Goal: Task Accomplishment & Management: Use online tool/utility

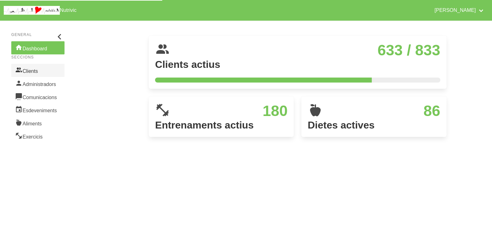
click at [39, 73] on link "Clients" at bounding box center [37, 70] width 53 height 13
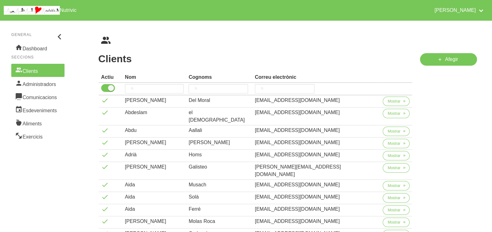
click at [180, 56] on h1 "Clients" at bounding box center [255, 58] width 314 height 11
click at [156, 86] on input "search" at bounding box center [154, 88] width 59 height 9
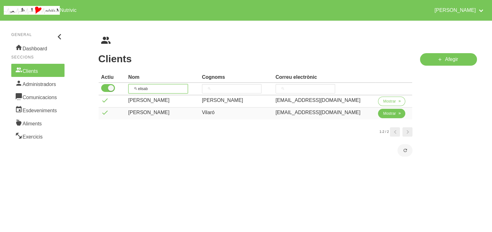
type input "elisab"
click at [388, 115] on span "Mostrar" at bounding box center [389, 114] width 13 height 6
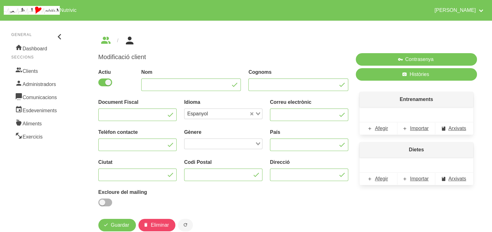
type input "[PERSON_NAME]"
type input "Vilaró"
type input "[EMAIL_ADDRESS][DOMAIN_NAME]"
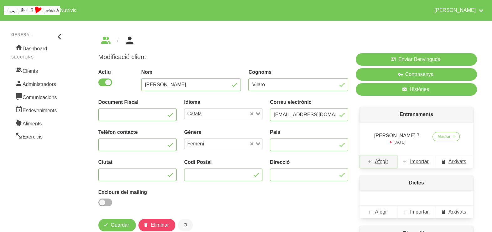
click at [384, 162] on span "Afegir" at bounding box center [381, 162] width 13 height 8
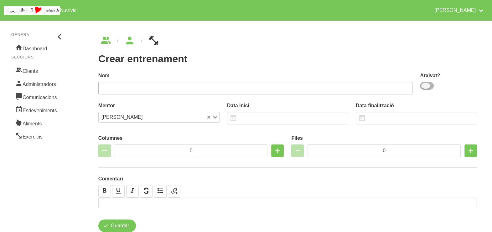
drag, startPoint x: 423, startPoint y: 88, endPoint x: 373, endPoint y: 88, distance: 49.8
click at [423, 87] on span at bounding box center [427, 86] width 14 height 8
click at [423, 87] on input "checkbox" at bounding box center [422, 86] width 4 height 4
checkbox input "true"
click at [348, 86] on input "text" at bounding box center [255, 88] width 314 height 13
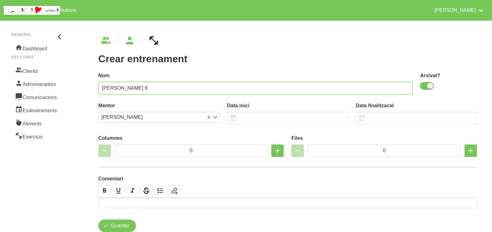
scroll to position [18, 0]
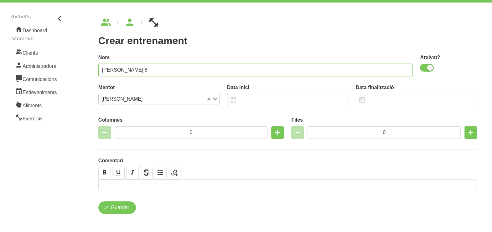
type input "Elisabet Vilaró 8"
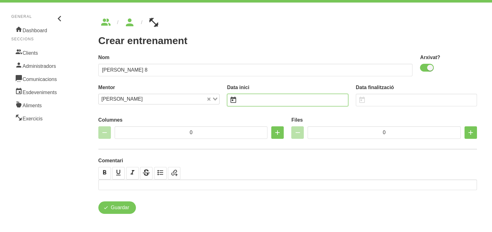
drag, startPoint x: 259, startPoint y: 101, endPoint x: 255, endPoint y: 102, distance: 4.8
click at [259, 102] on input "text" at bounding box center [287, 100] width 121 height 13
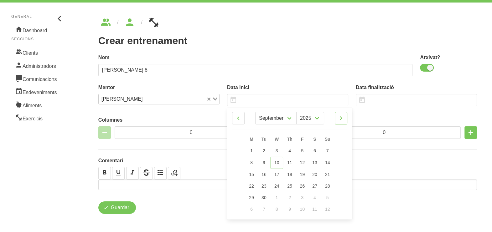
click at [343, 120] on icon at bounding box center [341, 118] width 8 height 11
select select "9"
click at [331, 163] on link "12" at bounding box center [327, 163] width 13 height 12
type input "12/10/2025"
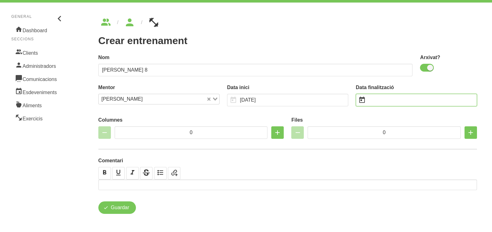
drag, startPoint x: 385, startPoint y: 98, endPoint x: 405, endPoint y: 99, distance: 20.0
click at [386, 99] on input "text" at bounding box center [416, 100] width 121 height 13
click at [406, 100] on input "text" at bounding box center [416, 100] width 121 height 13
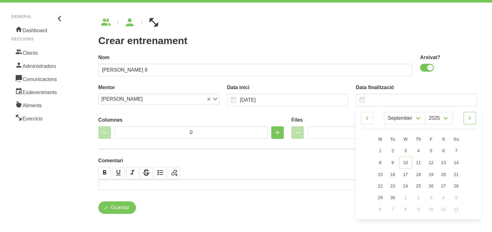
click at [471, 121] on icon at bounding box center [470, 118] width 8 height 11
click at [471, 118] on icon at bounding box center [470, 118] width 8 height 11
select select "10"
drag, startPoint x: 461, startPoint y: 185, endPoint x: 453, endPoint y: 168, distance: 19.1
click at [461, 186] on link "23" at bounding box center [455, 186] width 13 height 12
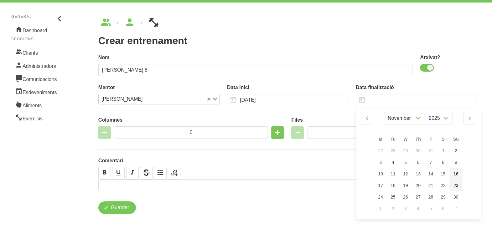
type input "23/11/2025"
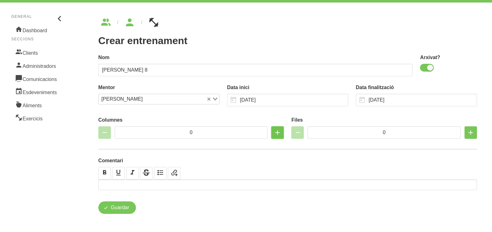
click at [279, 134] on icon "button" at bounding box center [278, 132] width 8 height 11
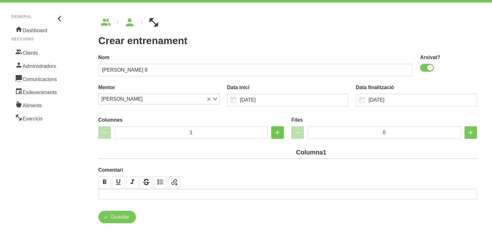
click at [279, 134] on icon "button" at bounding box center [278, 132] width 8 height 11
type input "2"
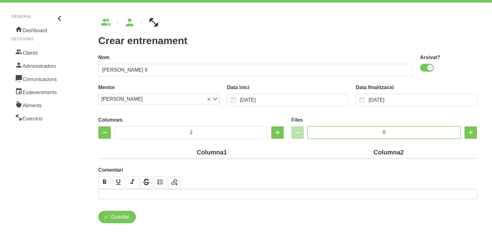
drag, startPoint x: 392, startPoint y: 131, endPoint x: 370, endPoint y: 131, distance: 22.2
click at [370, 131] on input "0" at bounding box center [384, 133] width 153 height 13
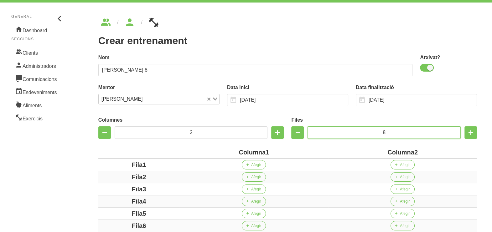
type input "8"
drag, startPoint x: 265, startPoint y: 153, endPoint x: 226, endPoint y: 152, distance: 38.2
click at [227, 152] on div "Columna1" at bounding box center [254, 152] width 144 height 9
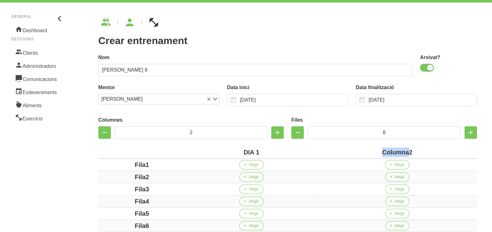
drag, startPoint x: 408, startPoint y: 152, endPoint x: 373, endPoint y: 147, distance: 36.1
click at [379, 149] on div "Columna2" at bounding box center [397, 152] width 154 height 9
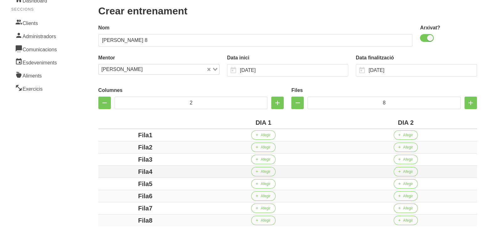
scroll to position [125, 0]
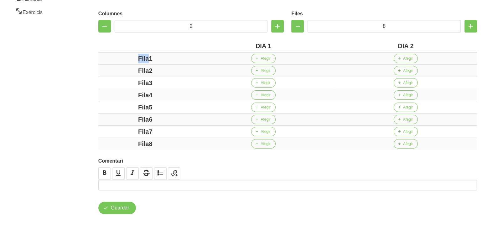
drag, startPoint x: 149, startPoint y: 58, endPoint x: 130, endPoint y: 61, distance: 19.0
click at [122, 58] on div "Fila1" at bounding box center [145, 58] width 89 height 9
drag, startPoint x: 149, startPoint y: 69, endPoint x: 127, endPoint y: 70, distance: 22.0
click at [127, 70] on div "Fila2" at bounding box center [145, 70] width 89 height 9
click at [127, 79] on div "Fila3" at bounding box center [145, 82] width 89 height 9
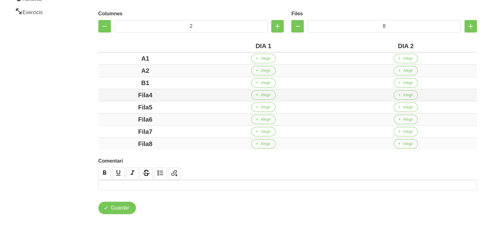
drag, startPoint x: 159, startPoint y: 94, endPoint x: 125, endPoint y: 95, distance: 34.5
click at [125, 95] on div "Fila4" at bounding box center [145, 95] width 89 height 9
click at [121, 104] on div "Fila5" at bounding box center [145, 107] width 89 height 9
click at [123, 104] on div "c1" at bounding box center [145, 107] width 89 height 9
click at [123, 115] on div "Fila6" at bounding box center [145, 119] width 89 height 9
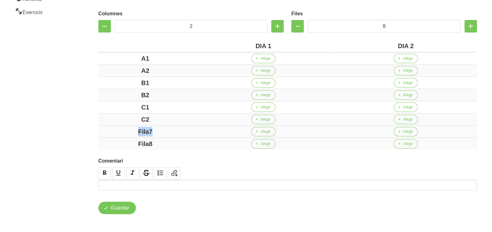
click at [122, 127] on div "Fila7" at bounding box center [145, 131] width 89 height 9
click at [115, 136] on tbody "A1 Afegir Afegir A2 Afegir Afegir B1 Afegir Afegir B2 Afegir Afegir C1 Afegir A…" at bounding box center [287, 101] width 379 height 98
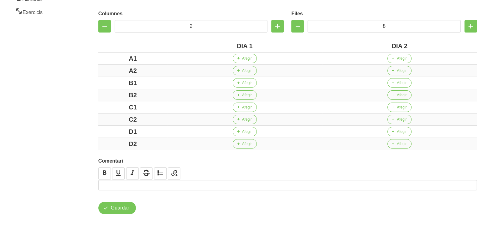
click at [95, 117] on div "Columnes 2 Files 8 DIA 1 DIA 2 A1 Afegir Afegir A2 Afegir Afegir B1 Afegir Afeg…" at bounding box center [288, 79] width 386 height 150
click at [242, 58] on span "Afegir" at bounding box center [247, 59] width 10 height 6
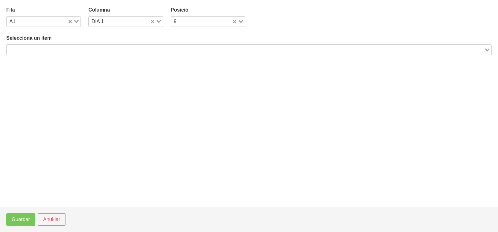
click at [83, 48] on input "Search for option" at bounding box center [245, 50] width 476 height 8
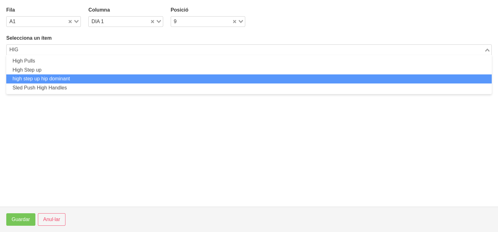
click at [67, 77] on li "high step up hip dominant" at bounding box center [248, 79] width 485 height 9
type input "HIG"
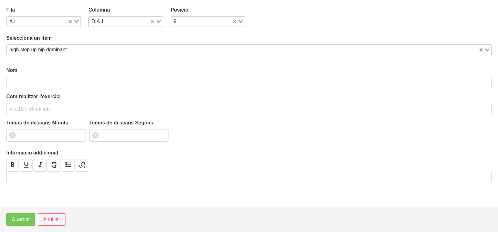
type input "high step up hip dominant"
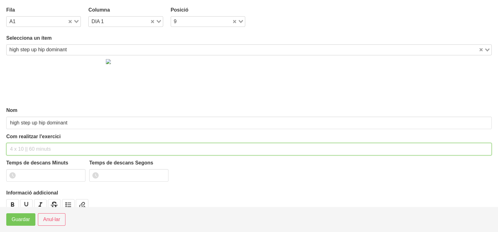
drag, startPoint x: 39, startPoint y: 145, endPoint x: 45, endPoint y: 132, distance: 15.3
click at [43, 138] on div "Com realitzar l'exercici" at bounding box center [248, 144] width 485 height 23
type input "3 x 8-10 a 2010 60""
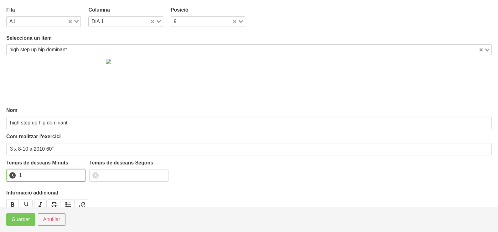
type input "1"
click at [79, 174] on input "1" at bounding box center [45, 175] width 79 height 13
click at [27, 218] on span "Guardar" at bounding box center [21, 220] width 18 height 8
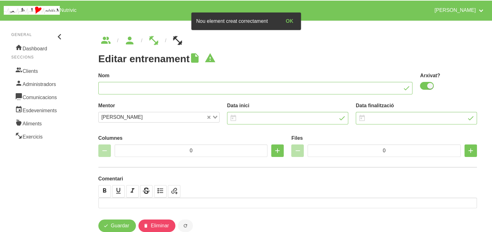
type input "Elisabet Vilaró 8"
checkbox input "true"
type input "12/10/2025"
type input "23/11/2025"
type input "2"
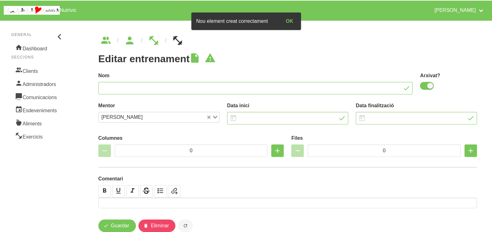
type input "8"
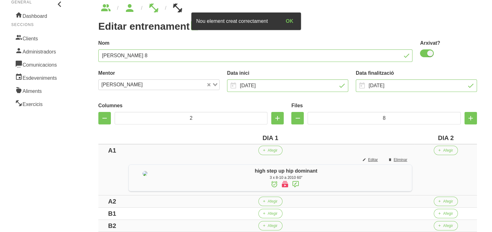
scroll to position [78, 0]
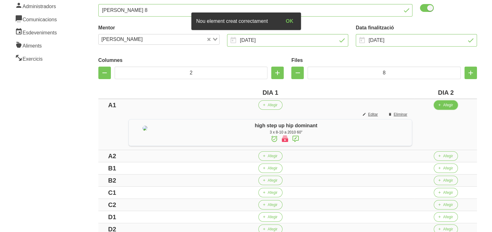
click at [449, 106] on span "Afegir" at bounding box center [448, 105] width 10 height 6
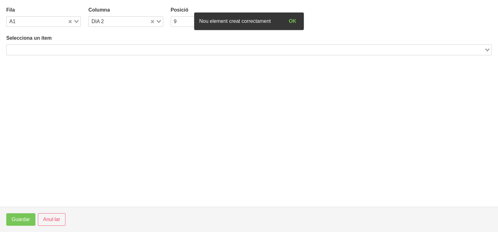
click at [107, 49] on input "Search for option" at bounding box center [245, 50] width 476 height 8
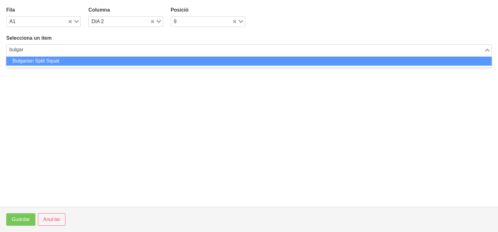
click at [84, 60] on li "Bulgarian Split Squat" at bounding box center [248, 61] width 485 height 9
type input "bulgar"
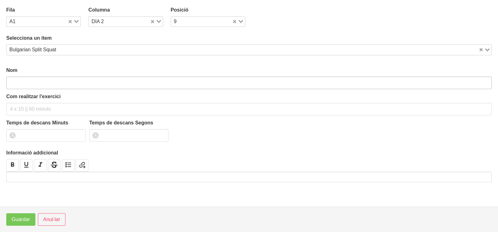
type input "Bulgarian Split Squat"
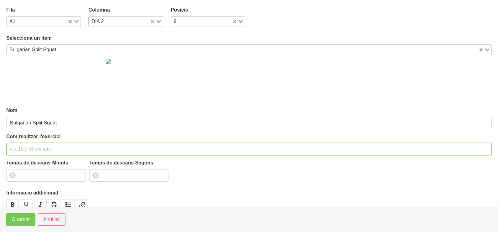
drag, startPoint x: 28, startPoint y: 148, endPoint x: 34, endPoint y: 129, distance: 19.4
click at [31, 142] on div "Com realitzar l'exercici" at bounding box center [248, 144] width 485 height 23
type input "3 x 6-8 a 3010 60""
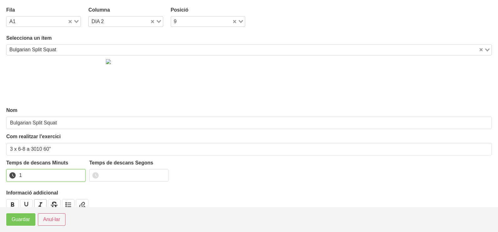
drag, startPoint x: 80, startPoint y: 173, endPoint x: 44, endPoint y: 200, distance: 45.8
type input "1"
click at [78, 174] on input "1" at bounding box center [45, 175] width 79 height 13
click at [26, 222] on span "Guardar" at bounding box center [21, 220] width 18 height 8
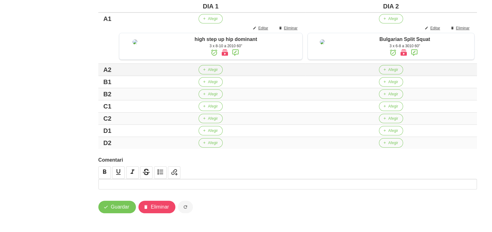
scroll to position [184, 0]
click at [211, 84] on span "Afegir" at bounding box center [213, 82] width 10 height 6
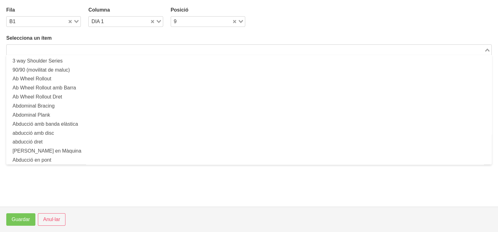
click at [102, 50] on input "Search for option" at bounding box center [245, 50] width 476 height 8
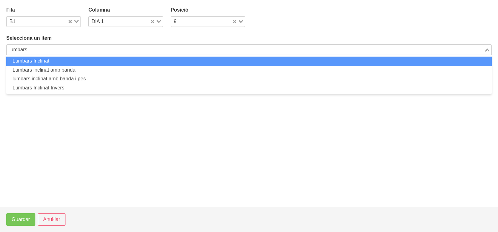
click at [66, 63] on li "Lumbars Inclinat" at bounding box center [248, 61] width 485 height 9
type input "lumbars"
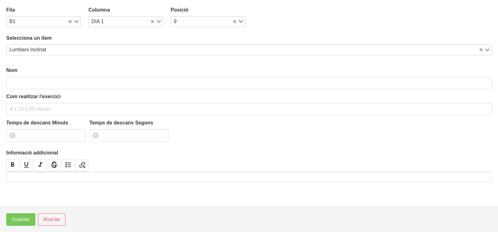
type input "Lumbars Inclinat"
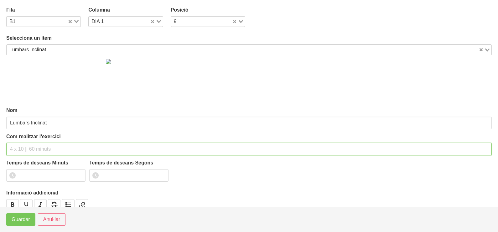
drag, startPoint x: 33, startPoint y: 149, endPoint x: 28, endPoint y: 135, distance: 15.5
click at [33, 146] on input "text" at bounding box center [248, 149] width 485 height 13
type input "3 x 8-10 a 2010 60""
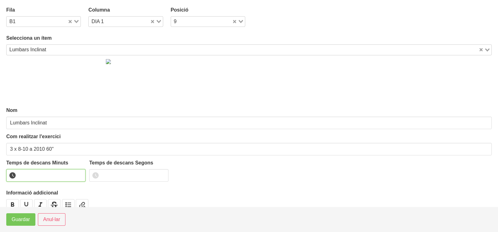
drag, startPoint x: 80, startPoint y: 172, endPoint x: 74, endPoint y: 175, distance: 7.0
click at [80, 172] on input "number" at bounding box center [45, 175] width 79 height 13
type input "1"
click at [81, 173] on input "1" at bounding box center [45, 175] width 79 height 13
click at [23, 221] on span "Guardar" at bounding box center [21, 220] width 18 height 8
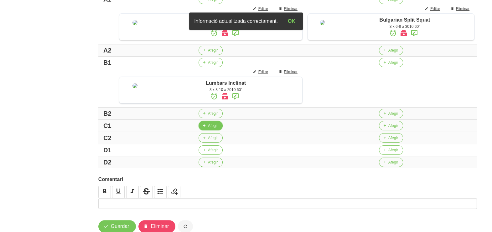
click at [205, 131] on button "Afegir" at bounding box center [211, 125] width 24 height 9
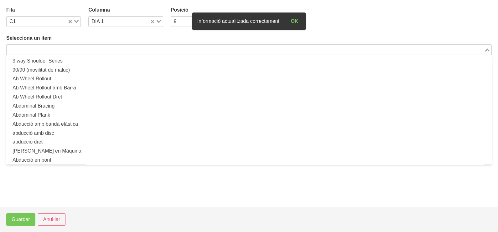
drag, startPoint x: 125, startPoint y: 50, endPoint x: 135, endPoint y: 39, distance: 14.9
click at [126, 49] on input "Search for option" at bounding box center [245, 50] width 476 height 8
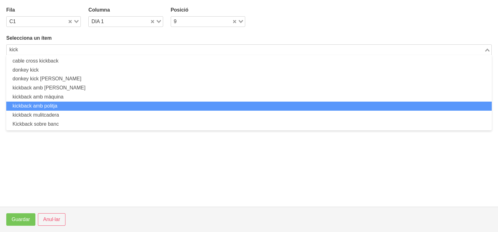
click at [74, 108] on li "kickback amb politja" at bounding box center [248, 106] width 485 height 9
type input "kick"
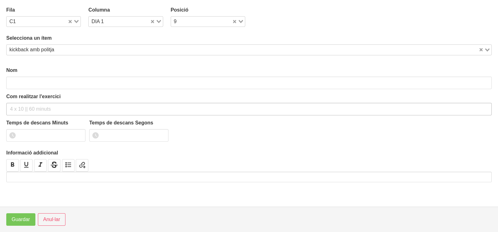
type input "kickback amb politja"
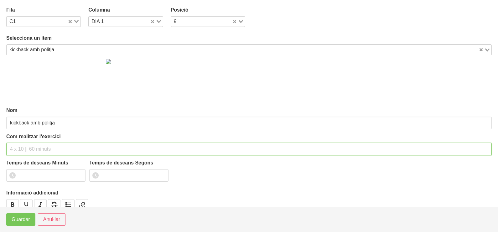
drag, startPoint x: 32, startPoint y: 147, endPoint x: 39, endPoint y: 129, distance: 18.9
click at [36, 139] on div "Com realitzar l'exercici" at bounding box center [248, 144] width 485 height 23
type input "3 x 10-12 a 2010 60""
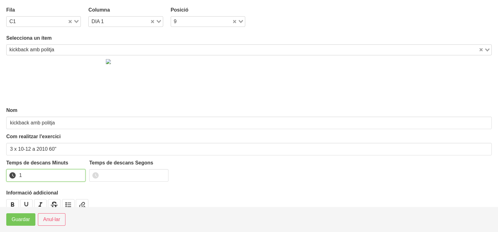
drag, startPoint x: 79, startPoint y: 173, endPoint x: 39, endPoint y: 197, distance: 46.9
type input "1"
click at [72, 176] on input "1" at bounding box center [45, 175] width 79 height 13
click at [18, 222] on span "Guardar" at bounding box center [21, 220] width 18 height 8
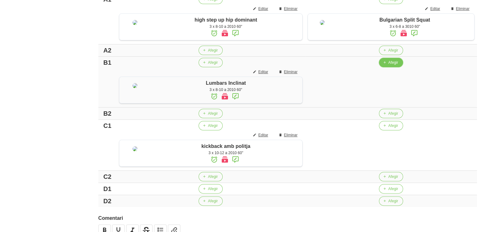
click at [388, 65] on span "Afegir" at bounding box center [393, 63] width 10 height 6
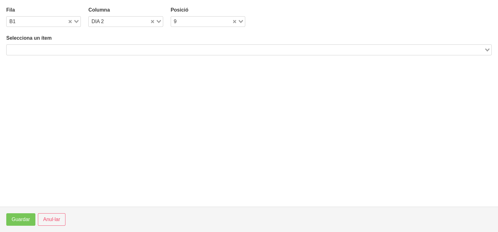
click at [112, 46] on input "Search for option" at bounding box center [245, 50] width 476 height 8
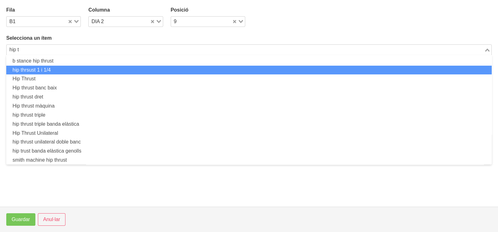
click at [66, 69] on li "hip thrsust 1 i 1/4" at bounding box center [248, 70] width 485 height 9
type input "hip t"
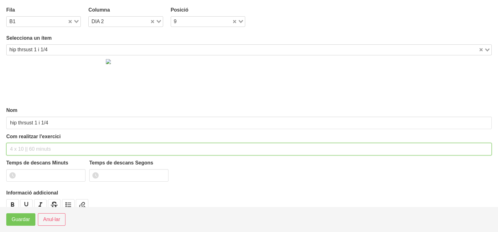
drag, startPoint x: 41, startPoint y: 149, endPoint x: 49, endPoint y: 112, distance: 38.0
click at [43, 146] on input "text" at bounding box center [248, 149] width 485 height 13
type input "3 x 8-10 a 2011 60""
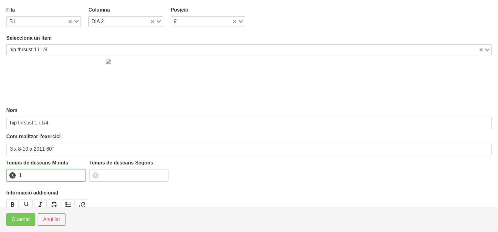
drag, startPoint x: 79, startPoint y: 174, endPoint x: 70, endPoint y: 180, distance: 10.8
type input "1"
click at [77, 175] on input "1" at bounding box center [45, 175] width 79 height 13
click at [21, 225] on footer "Guardar Anul·lar" at bounding box center [249, 219] width 498 height 25
click at [22, 223] on span "Guardar" at bounding box center [21, 220] width 18 height 8
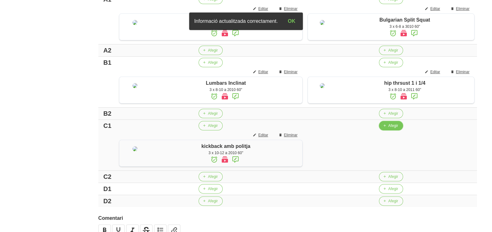
click at [390, 131] on button "Afegir" at bounding box center [391, 125] width 24 height 9
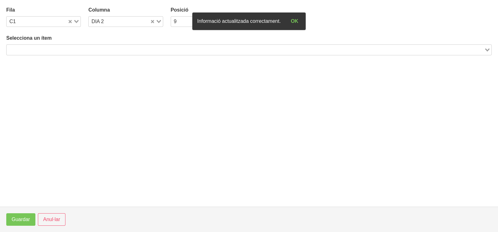
click at [125, 49] on input "Search for option" at bounding box center [245, 50] width 476 height 8
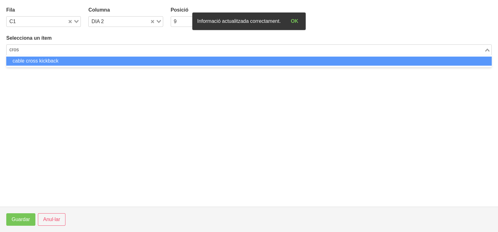
click at [100, 61] on li "cable cross kickback" at bounding box center [248, 61] width 485 height 9
type input "cros"
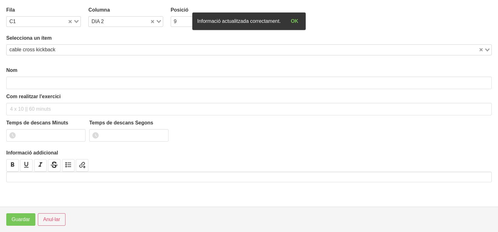
type input "cable cross kickback"
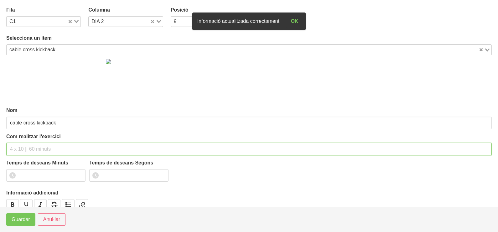
click at [37, 146] on input "text" at bounding box center [248, 149] width 485 height 13
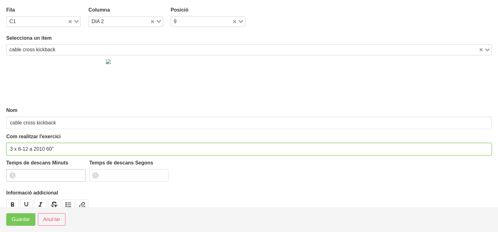
type input "3 x 8-12 a 2010 60""
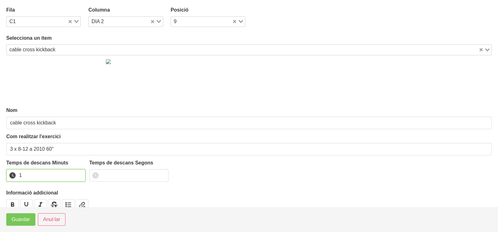
drag, startPoint x: 80, startPoint y: 172, endPoint x: 51, endPoint y: 186, distance: 31.7
type input "1"
click at [79, 173] on input "1" at bounding box center [45, 175] width 79 height 13
click at [20, 218] on span "Guardar" at bounding box center [21, 220] width 18 height 8
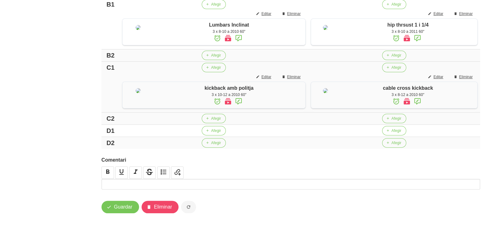
scroll to position [302, 0]
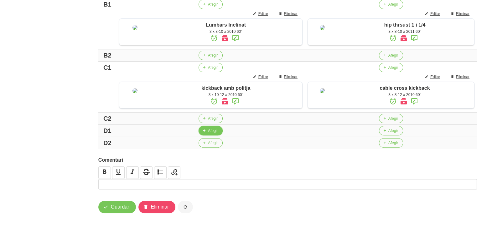
click at [210, 132] on span "Afegir" at bounding box center [213, 131] width 10 height 6
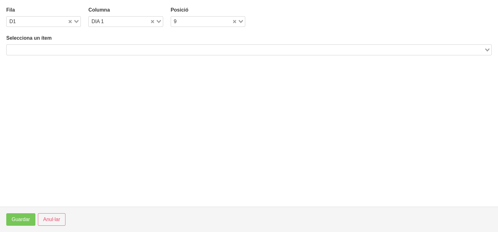
click at [122, 50] on input "Search for option" at bounding box center [245, 50] width 476 height 8
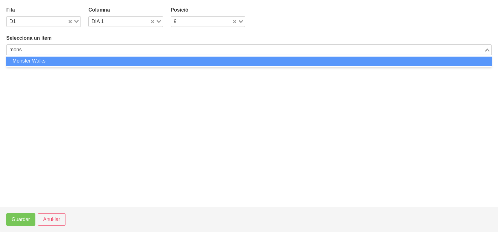
click at [110, 60] on li "Monster Walks" at bounding box center [248, 61] width 485 height 9
type input "mons"
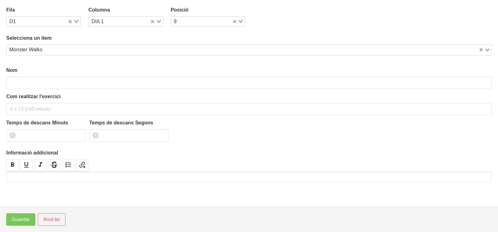
type input "Monster Walks"
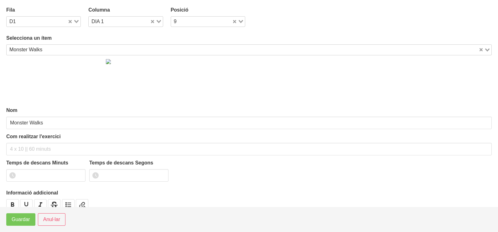
drag, startPoint x: 157, startPoint y: 20, endPoint x: 139, endPoint y: 30, distance: 20.5
click at [157, 20] on div "Loading..." at bounding box center [156, 21] width 13 height 9
drag, startPoint x: 122, startPoint y: 40, endPoint x: 67, endPoint y: 88, distance: 72.3
click at [120, 43] on li "DIA 2" at bounding box center [125, 41] width 75 height 9
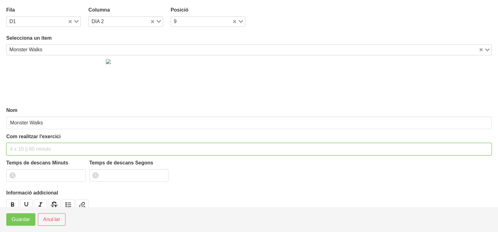
click at [44, 147] on input "text" at bounding box center [248, 149] width 485 height 13
type input "3 x 6 pistes NA 60""
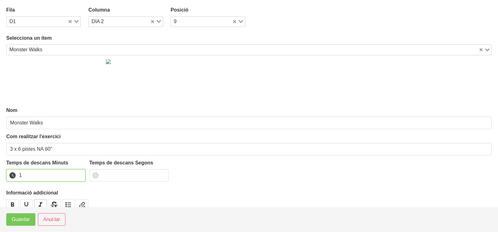
drag, startPoint x: 78, startPoint y: 173, endPoint x: 41, endPoint y: 200, distance: 46.4
type input "1"
click at [73, 177] on input "1" at bounding box center [45, 175] width 79 height 13
click at [25, 220] on span "Guardar" at bounding box center [21, 220] width 18 height 8
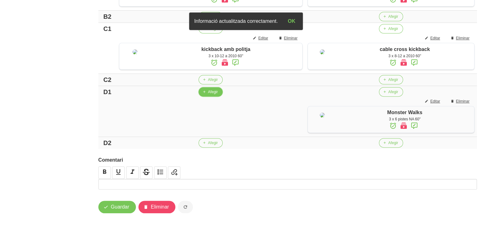
click at [205, 97] on button "Afegir" at bounding box center [211, 91] width 24 height 9
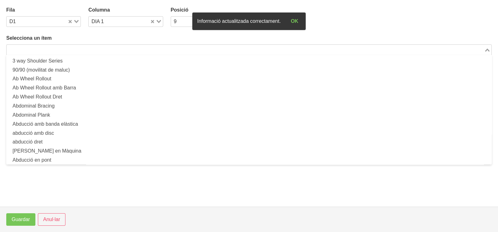
drag, startPoint x: 95, startPoint y: 48, endPoint x: 98, endPoint y: 34, distance: 14.1
click at [96, 47] on input "Search for option" at bounding box center [245, 50] width 476 height 8
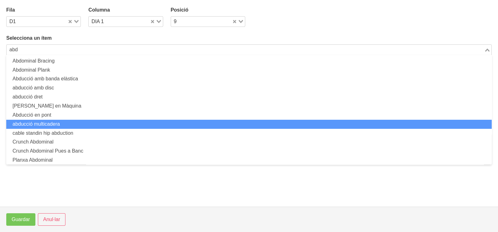
click at [80, 122] on li "abducció multicadera" at bounding box center [248, 124] width 485 height 9
type input "abd"
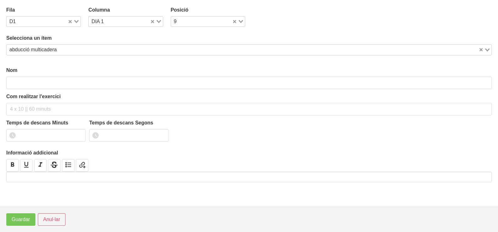
type input "abducció multicadera"
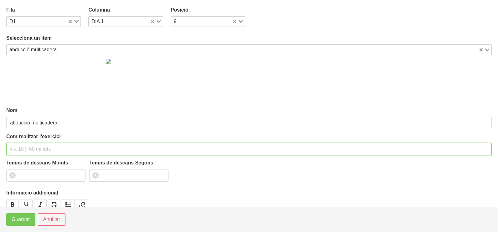
click at [37, 147] on input "text" at bounding box center [248, 149] width 485 height 13
type input "3 x 10-12 a 2010 60""
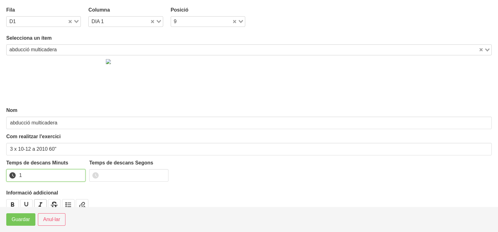
drag, startPoint x: 79, startPoint y: 174, endPoint x: 36, endPoint y: 206, distance: 53.7
type input "1"
click at [72, 180] on input "1" at bounding box center [45, 175] width 79 height 13
click at [16, 224] on button "Guardar" at bounding box center [20, 220] width 29 height 13
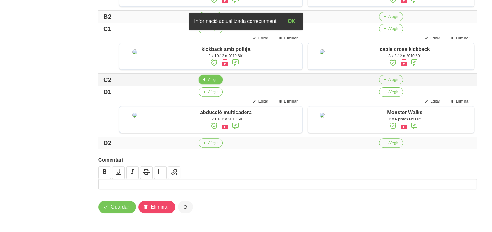
click at [208, 83] on span "Afegir" at bounding box center [213, 80] width 10 height 6
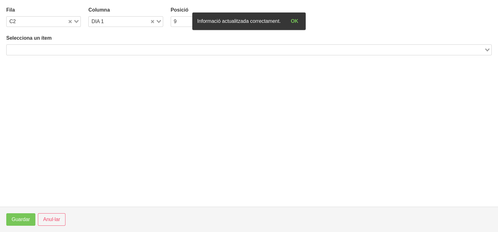
drag, startPoint x: 91, startPoint y: 49, endPoint x: 101, endPoint y: 44, distance: 11.4
click at [93, 49] on input "Search for option" at bounding box center [245, 50] width 476 height 8
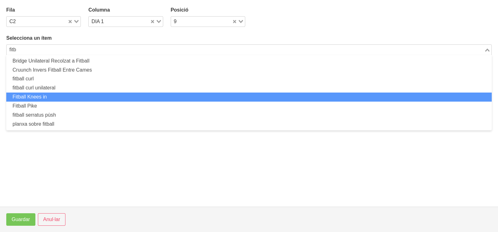
click at [57, 96] on li "Fitball Knees in" at bounding box center [248, 97] width 485 height 9
type input "fitb"
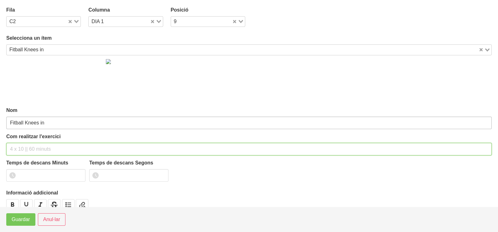
click at [37, 139] on div "Com realitzar l'exercici" at bounding box center [248, 144] width 485 height 23
type input "3 x 10-12 (anant endarrere) 60""
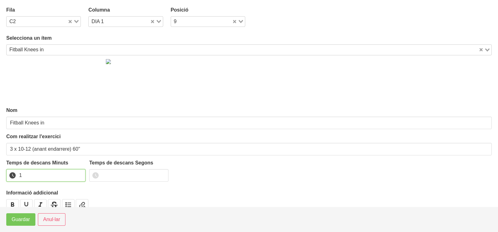
drag, startPoint x: 80, startPoint y: 173, endPoint x: 30, endPoint y: 210, distance: 61.8
type input "1"
click at [79, 177] on input "1" at bounding box center [45, 175] width 79 height 13
click at [27, 220] on span "Guardar" at bounding box center [21, 220] width 18 height 8
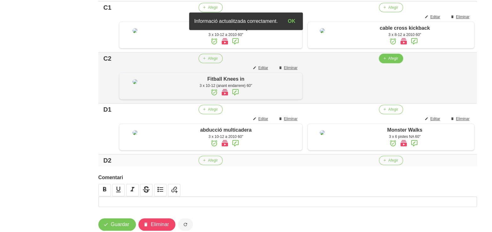
click at [388, 61] on span "Afegir" at bounding box center [393, 59] width 10 height 6
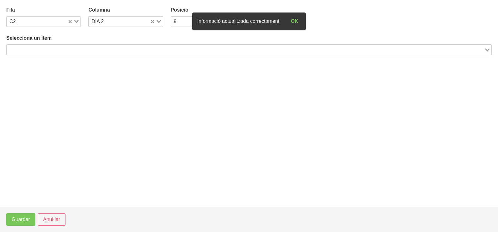
click at [146, 49] on input "Search for option" at bounding box center [245, 50] width 476 height 8
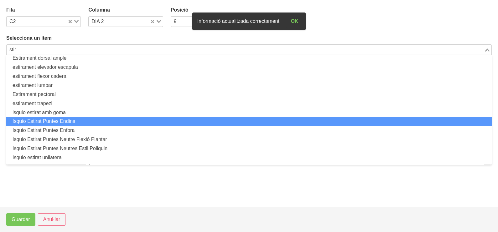
scroll to position [38, 0]
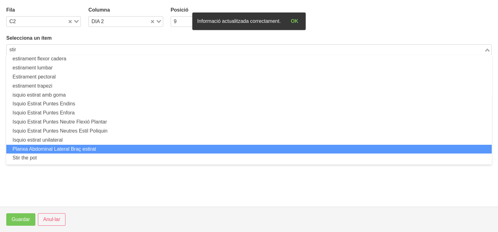
drag, startPoint x: 60, startPoint y: 152, endPoint x: 60, endPoint y: 157, distance: 5.3
click at [60, 155] on ul "estirament columna dorsal estirament dorsal Estirament dorsal ample estirament …" at bounding box center [248, 110] width 485 height 110
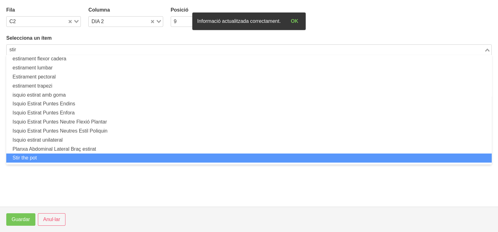
click at [60, 158] on li "Stir the pot" at bounding box center [248, 158] width 485 height 9
type input "stir"
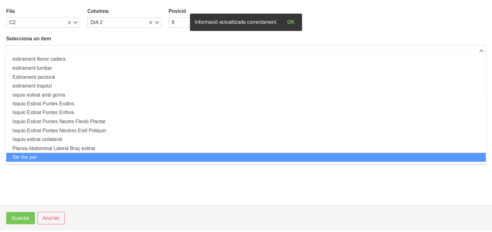
scroll to position [2, 0]
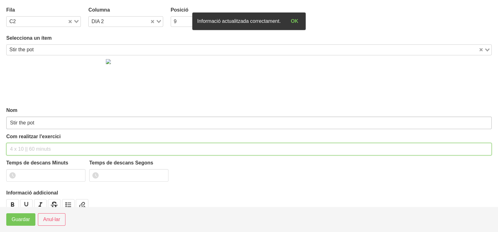
drag, startPoint x: 32, startPoint y: 145, endPoint x: 41, endPoint y: 116, distance: 30.0
click at [34, 145] on input "text" at bounding box center [248, 149] width 485 height 13
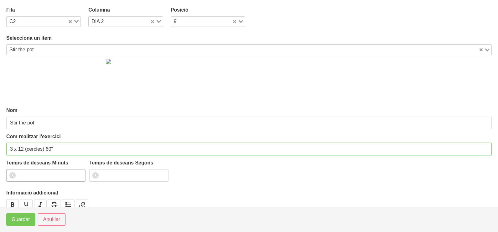
type input "3 x 12 (cercles) 60""
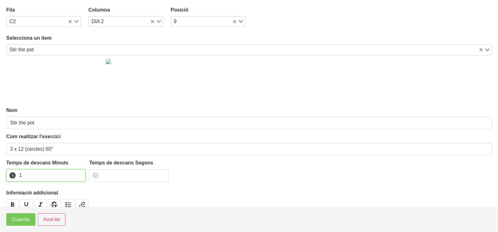
drag, startPoint x: 80, startPoint y: 174, endPoint x: 44, endPoint y: 212, distance: 52.1
type input "1"
click at [77, 182] on input "1" at bounding box center [45, 175] width 79 height 13
drag, startPoint x: 35, startPoint y: 219, endPoint x: 30, endPoint y: 220, distance: 5.2
click at [34, 219] on footer "Guardar Anul·lar" at bounding box center [249, 219] width 498 height 25
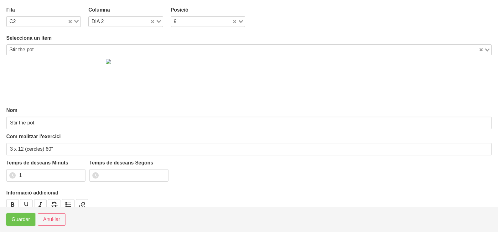
click at [29, 220] on span "Guardar" at bounding box center [21, 220] width 18 height 8
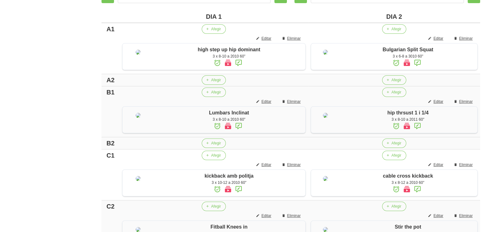
scroll to position [146, 0]
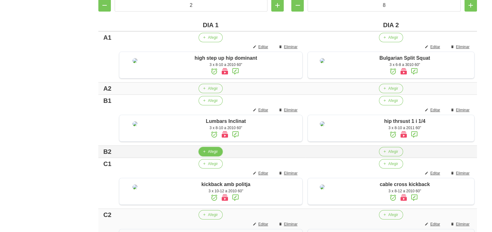
click at [208, 155] on span "Afegir" at bounding box center [213, 152] width 10 height 6
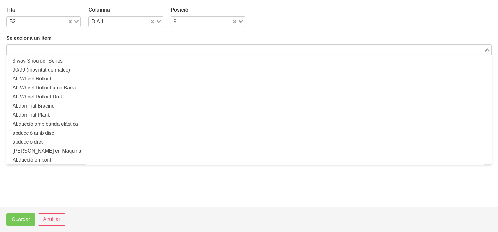
click at [94, 48] on input "Search for option" at bounding box center [245, 50] width 476 height 8
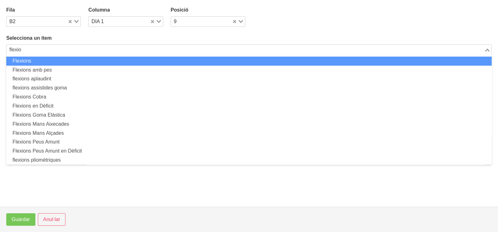
click at [85, 62] on li "Flexions" at bounding box center [248, 61] width 485 height 9
type input "flexio"
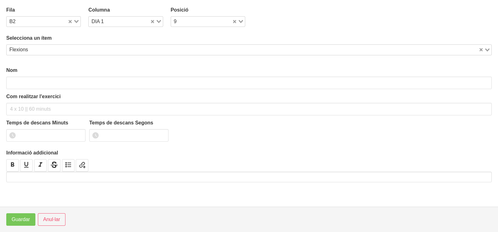
type input "Flexions"
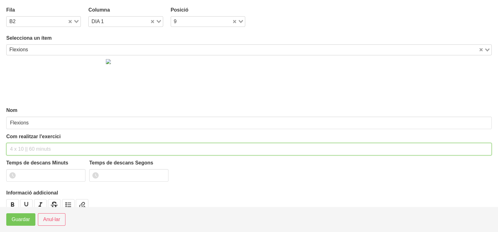
click at [31, 149] on input "text" at bounding box center [248, 149] width 485 height 13
type input "3 x màx a 3010 60""
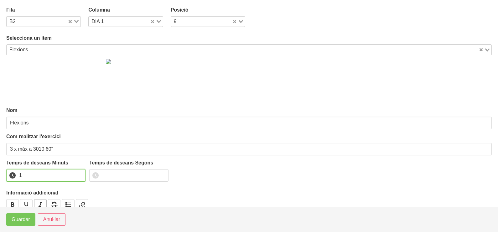
drag, startPoint x: 80, startPoint y: 173, endPoint x: 40, endPoint y: 204, distance: 50.6
type input "1"
click at [78, 175] on input "1" at bounding box center [45, 175] width 79 height 13
click at [27, 216] on span "Guardar" at bounding box center [21, 220] width 18 height 8
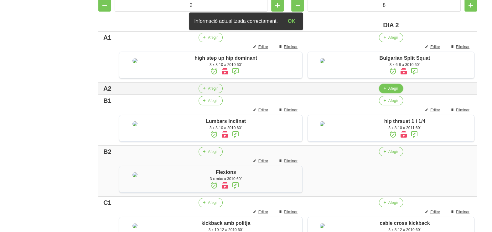
click at [391, 93] on button "Afegir" at bounding box center [391, 88] width 24 height 9
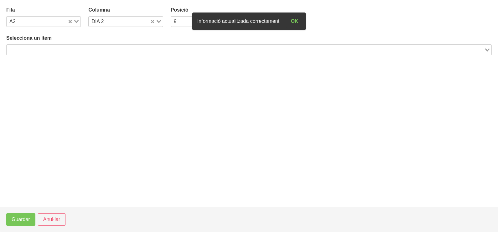
drag, startPoint x: 103, startPoint y: 50, endPoint x: 111, endPoint y: 34, distance: 18.2
click at [103, 50] on input "Search for option" at bounding box center [245, 50] width 476 height 8
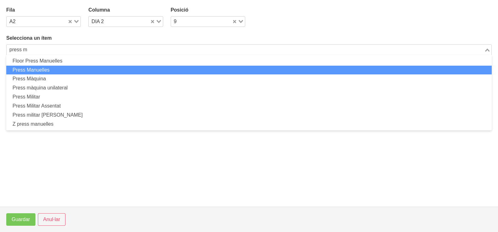
click at [42, 72] on li "Press Manuelles" at bounding box center [248, 70] width 485 height 9
type input "press m"
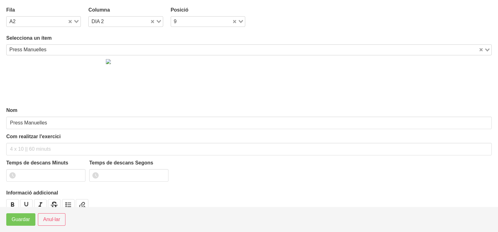
click at [40, 48] on div "Press Manuelles" at bounding box center [243, 49] width 472 height 9
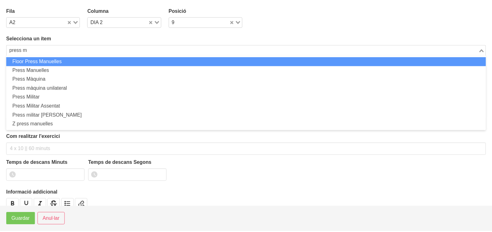
scroll to position [0, 0]
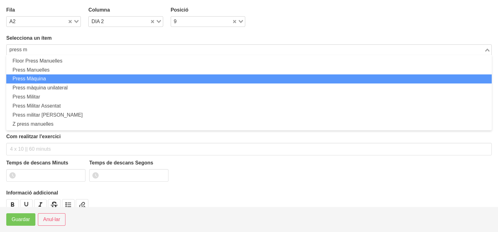
drag, startPoint x: 47, startPoint y: 77, endPoint x: 47, endPoint y: 83, distance: 6.0
click at [47, 77] on li "Press Màquina" at bounding box center [248, 79] width 485 height 9
type input "press m"
type input "Press Màquina"
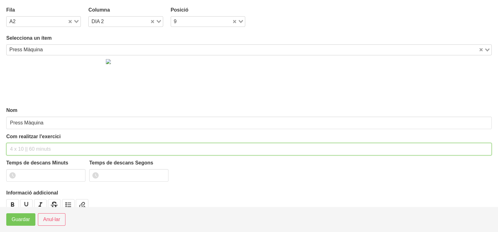
click at [26, 148] on input "text" at bounding box center [248, 149] width 485 height 13
type input "3 x 6-8 a 3010 60""
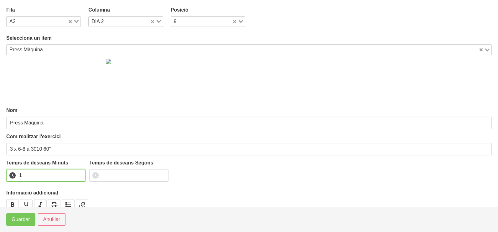
drag, startPoint x: 80, startPoint y: 174, endPoint x: 24, endPoint y: 207, distance: 65.0
type input "1"
click at [78, 175] on input "1" at bounding box center [45, 175] width 79 height 13
click at [16, 220] on span "Guardar" at bounding box center [21, 220] width 18 height 8
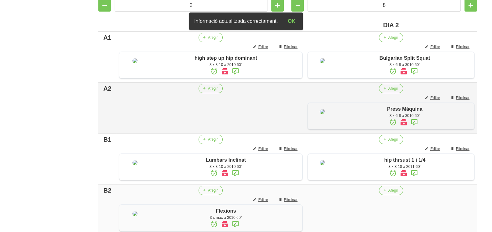
scroll to position [185, 0]
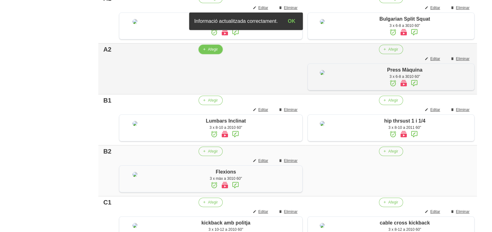
click at [208, 52] on span "Afegir" at bounding box center [213, 50] width 10 height 6
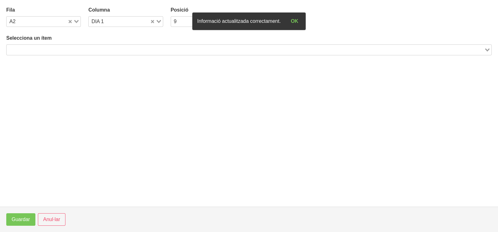
click at [71, 49] on input "Search for option" at bounding box center [245, 50] width 476 height 8
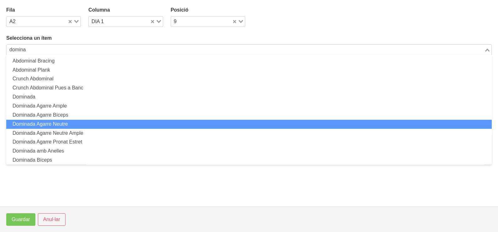
click at [74, 125] on li "Dominada Agarre Neutre" at bounding box center [248, 124] width 485 height 9
type input "domina"
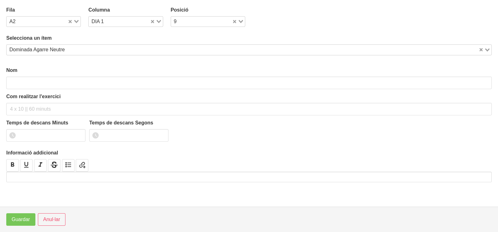
type input "Dominada Agarre Neutre"
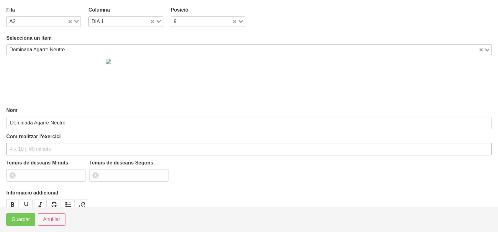
click at [32, 144] on div "Com realitzar l'exercici" at bounding box center [248, 144] width 485 height 23
click at [32, 145] on input "text" at bounding box center [248, 149] width 485 height 13
type input "3 x màx a 3010 60""
drag, startPoint x: 78, startPoint y: 173, endPoint x: 72, endPoint y: 180, distance: 9.8
type input "1"
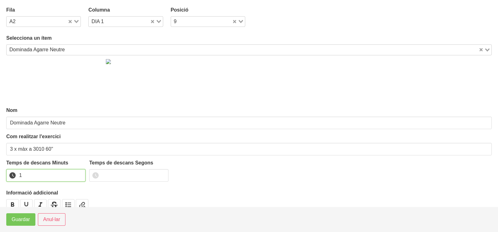
click at [72, 180] on input "1" at bounding box center [45, 175] width 79 height 13
click at [25, 221] on span "Guardar" at bounding box center [21, 220] width 18 height 8
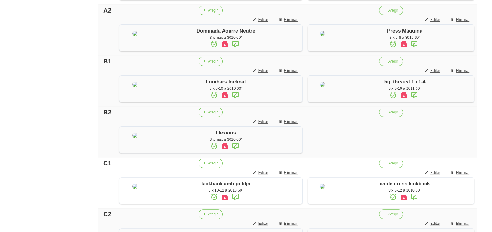
scroll to position [302, 0]
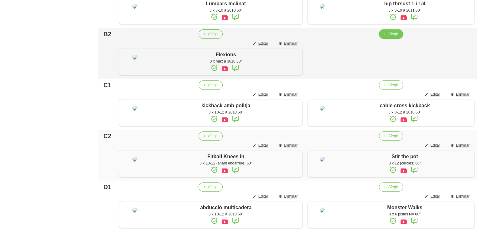
click at [394, 37] on span "Afegir" at bounding box center [393, 34] width 10 height 6
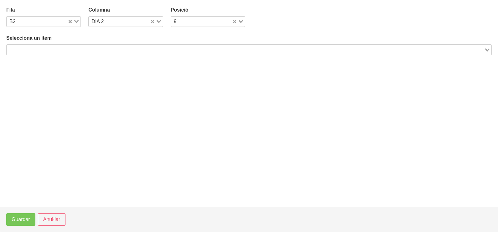
click at [84, 46] on input "Search for option" at bounding box center [245, 50] width 476 height 8
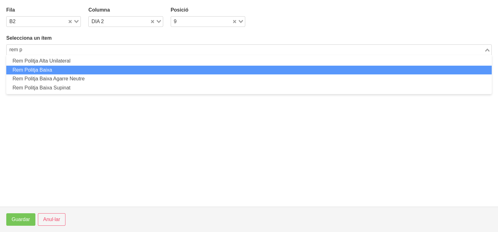
click at [72, 72] on li "Rem Politja Baixa" at bounding box center [248, 70] width 485 height 9
type input "rem p"
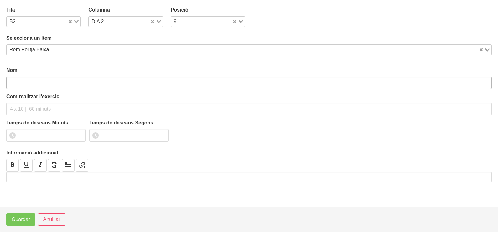
type input "Rem Politja Baixa"
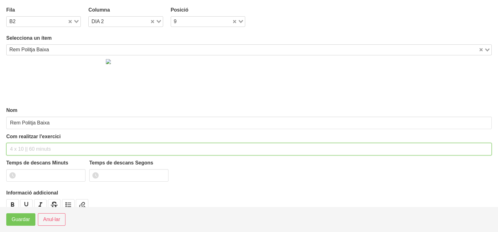
click at [34, 146] on input "text" at bounding box center [248, 149] width 485 height 13
type input "3 x 8-10 a 2011 60""
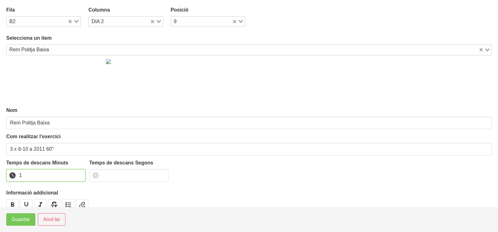
drag, startPoint x: 80, startPoint y: 172, endPoint x: 76, endPoint y: 177, distance: 6.2
type input "1"
click at [79, 174] on input "1" at bounding box center [45, 175] width 79 height 13
click at [21, 220] on span "Guardar" at bounding box center [21, 220] width 18 height 8
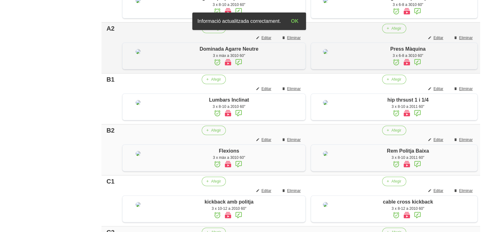
scroll to position [185, 0]
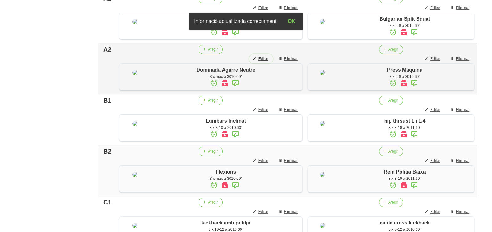
click at [262, 62] on span "Editar" at bounding box center [263, 59] width 10 height 6
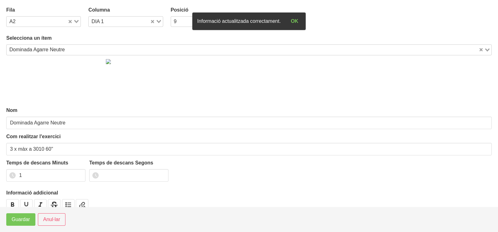
drag, startPoint x: 50, startPoint y: 50, endPoint x: 67, endPoint y: 41, distance: 19.2
click at [52, 50] on div "Dominada Agarre Neutre" at bounding box center [243, 49] width 472 height 9
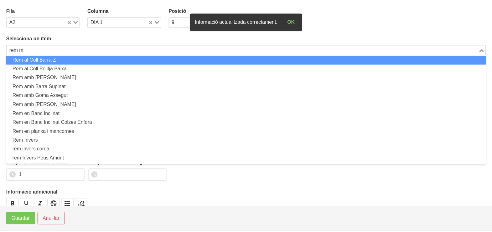
scroll to position [0, 0]
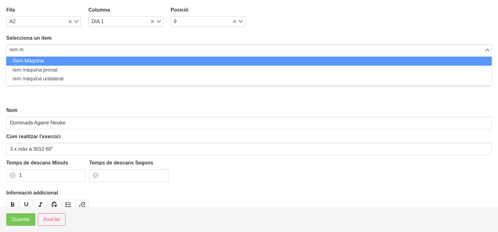
drag, startPoint x: 57, startPoint y: 62, endPoint x: 41, endPoint y: 111, distance: 51.4
click at [57, 64] on li "Rem Màquina" at bounding box center [248, 61] width 485 height 9
type input "rem m"
type input "Rem Màquina"
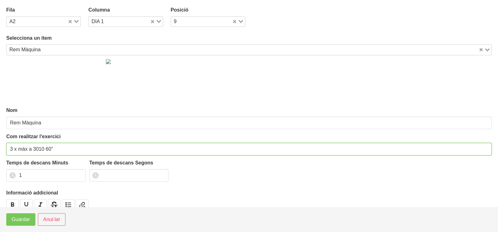
drag, startPoint x: 28, startPoint y: 149, endPoint x: 18, endPoint y: 149, distance: 9.7
click at [18, 149] on input "3 x màx a 3010 60"" at bounding box center [248, 149] width 485 height 13
type input "3 x 6-8 a 3010 60""
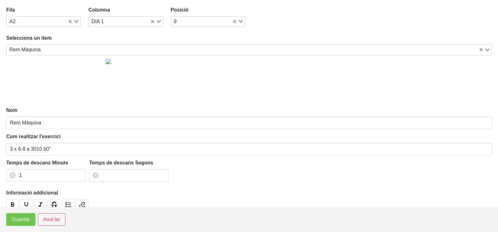
click at [24, 220] on span "Guardar" at bounding box center [21, 220] width 18 height 8
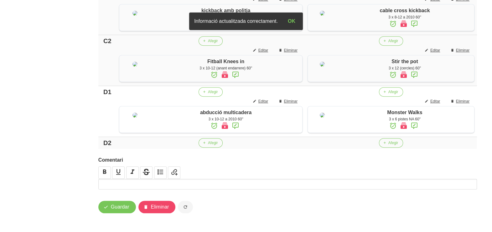
scroll to position [524, 0]
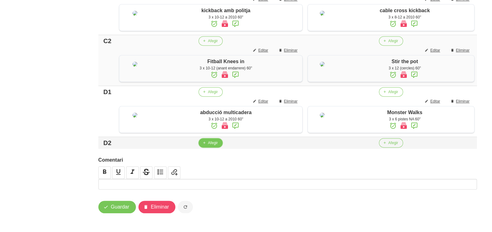
click at [208, 146] on span "Afegir" at bounding box center [213, 143] width 10 height 6
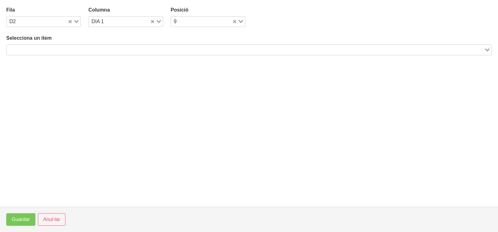
drag, startPoint x: 59, startPoint y: 50, endPoint x: 76, endPoint y: 43, distance: 18.4
click at [64, 49] on input "Search for option" at bounding box center [245, 50] width 476 height 8
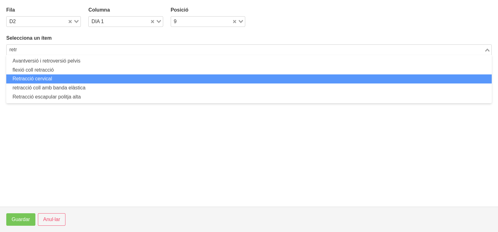
click at [40, 80] on li "Retracció cervical" at bounding box center [248, 79] width 485 height 9
type input "retr"
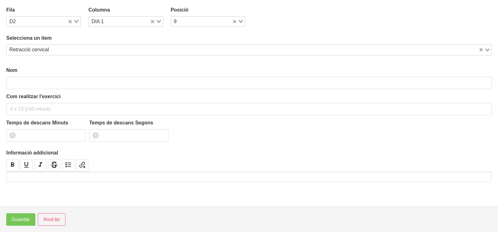
type input "Retracció cervical"
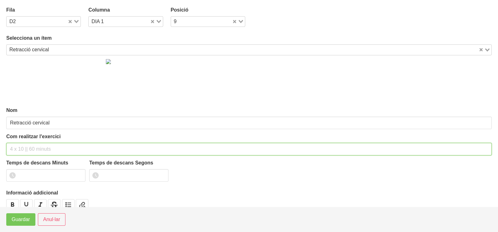
drag, startPoint x: 30, startPoint y: 150, endPoint x: 36, endPoint y: 141, distance: 11.6
click at [32, 147] on input "text" at bounding box center [248, 149] width 485 height 13
type input "3 x 12 a 2012 60""
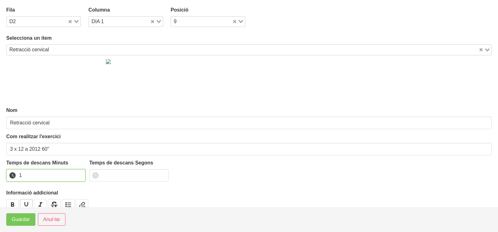
drag, startPoint x: 79, startPoint y: 174, endPoint x: 31, endPoint y: 203, distance: 56.1
type input "1"
click at [77, 175] on input "1" at bounding box center [45, 175] width 79 height 13
click at [18, 219] on span "Guardar" at bounding box center [21, 220] width 18 height 8
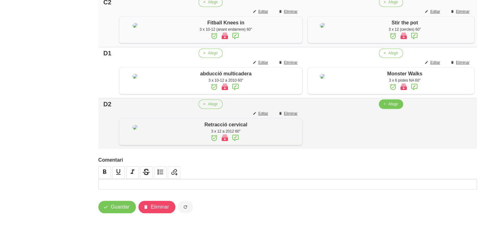
click at [386, 109] on button "Afegir" at bounding box center [391, 104] width 24 height 9
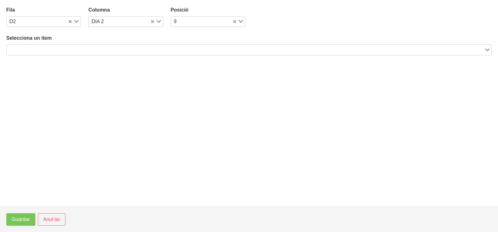
click at [90, 49] on input "Search for option" at bounding box center [245, 50] width 476 height 8
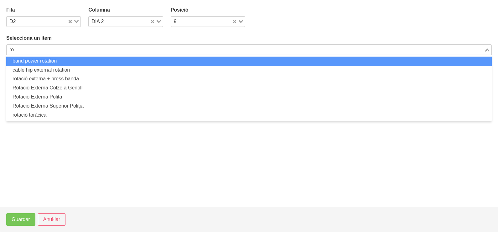
type input "r"
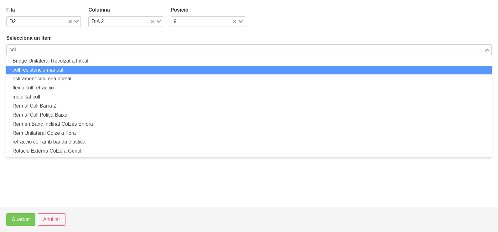
click at [27, 67] on li "coll resistència manual" at bounding box center [248, 70] width 485 height 9
type input "col"
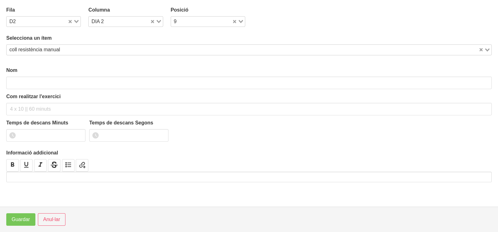
type input "coll resistència manual"
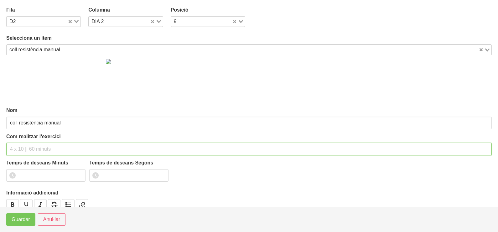
drag, startPoint x: 22, startPoint y: 148, endPoint x: 34, endPoint y: 107, distance: 42.9
click at [22, 145] on input "text" at bounding box center [248, 149] width 485 height 13
type input "3 x 10 (rotacions) 60""
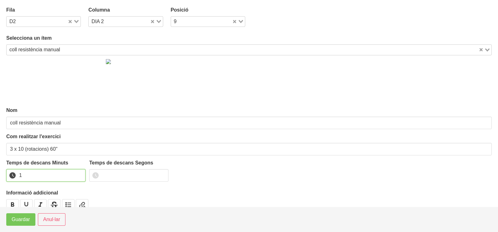
drag, startPoint x: 79, startPoint y: 173, endPoint x: 44, endPoint y: 195, distance: 41.5
type input "1"
click at [79, 174] on input "1" at bounding box center [45, 175] width 79 height 13
click at [23, 220] on span "Guardar" at bounding box center [21, 220] width 18 height 8
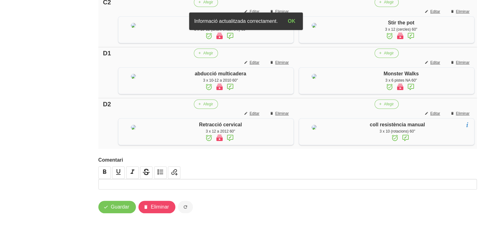
scroll to position [571, 0]
click at [117, 210] on span "Guardar" at bounding box center [120, 208] width 18 height 8
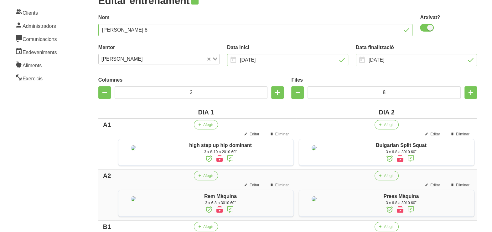
scroll to position [0, 0]
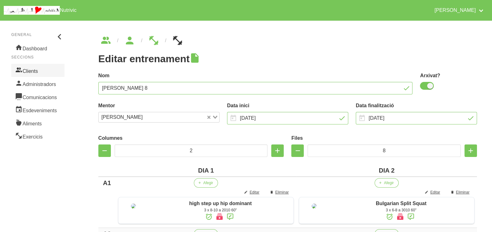
click at [37, 74] on link "Clients" at bounding box center [37, 70] width 53 height 13
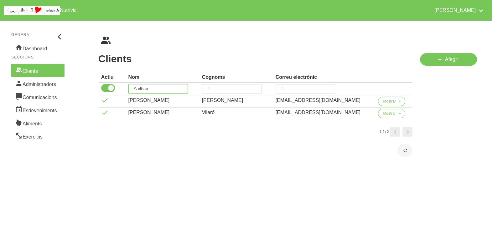
drag, startPoint x: 150, startPoint y: 88, endPoint x: 134, endPoint y: 88, distance: 15.4
click at [134, 88] on input "elisab" at bounding box center [158, 88] width 60 height 9
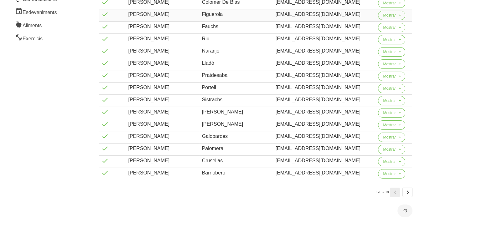
scroll to position [101, 0]
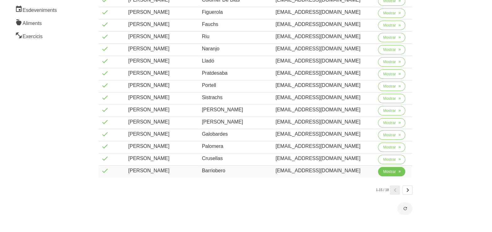
type input "jordi"
click at [384, 171] on span "Mostrar" at bounding box center [389, 172] width 13 height 6
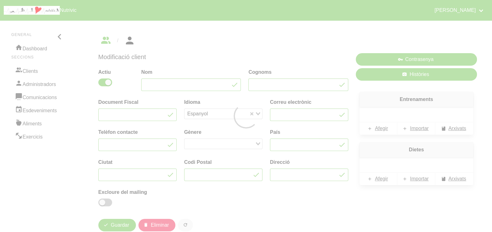
type input "Jordi"
type input "Barriobero"
type input "jordibarriovila@gmail.com"
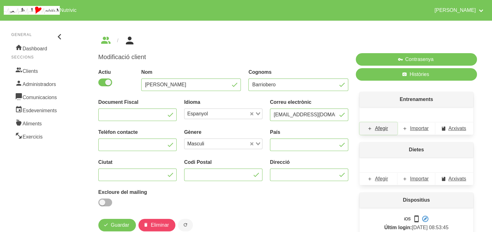
click at [380, 132] on span "Afegir" at bounding box center [381, 129] width 13 height 8
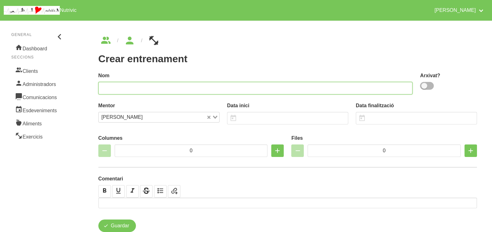
drag, startPoint x: 218, startPoint y: 88, endPoint x: 227, endPoint y: 80, distance: 12.7
click at [221, 86] on input "text" at bounding box center [255, 88] width 314 height 13
type input "Jordi Barriobero nou 1"
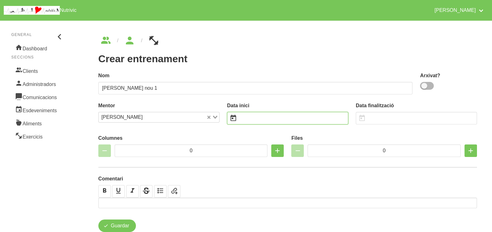
drag, startPoint x: 257, startPoint y: 115, endPoint x: 253, endPoint y: 103, distance: 12.3
click at [258, 115] on input "text" at bounding box center [287, 118] width 121 height 13
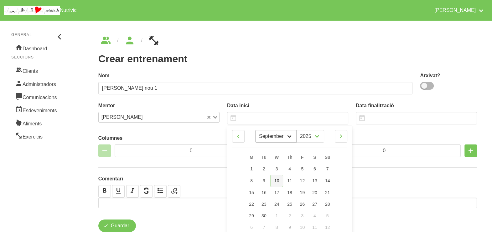
drag, startPoint x: 277, startPoint y: 180, endPoint x: 263, endPoint y: 138, distance: 44.3
click at [277, 179] on span "10" at bounding box center [276, 181] width 5 height 5
type input "10/9/2025"
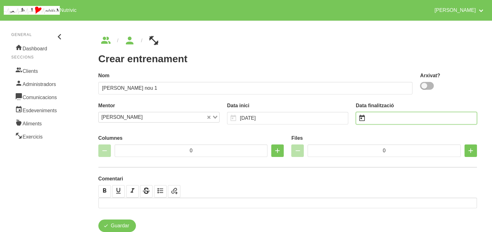
click at [383, 120] on input "text" at bounding box center [416, 118] width 121 height 13
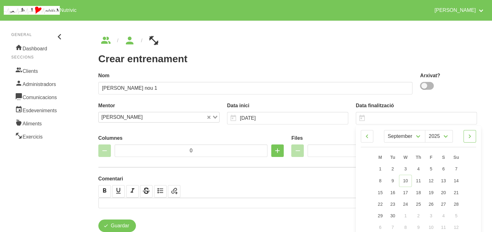
click at [472, 138] on icon at bounding box center [470, 136] width 8 height 11
select select "10"
drag, startPoint x: 458, startPoint y: 193, endPoint x: 344, endPoint y: 120, distance: 135.4
click at [458, 192] on link "16" at bounding box center [455, 193] width 13 height 12
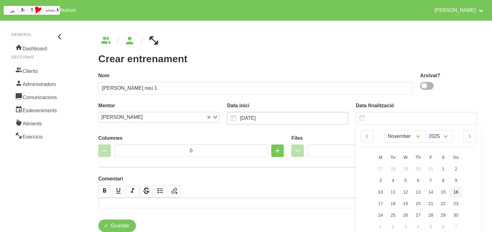
type input "16/11/2025"
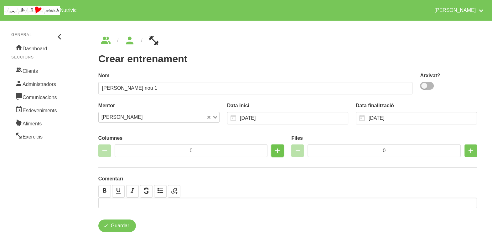
click at [276, 153] on icon "button" at bounding box center [278, 150] width 8 height 11
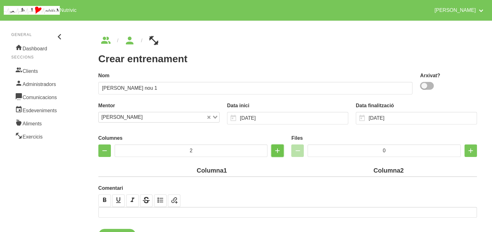
click at [278, 153] on icon "button" at bounding box center [278, 150] width 8 height 11
type input "3"
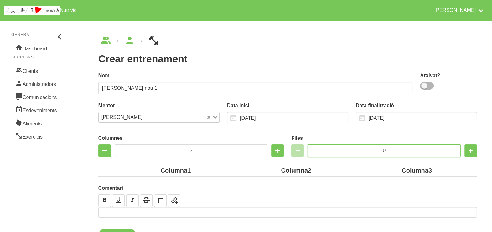
drag, startPoint x: 391, startPoint y: 152, endPoint x: 364, endPoint y: 149, distance: 27.4
click at [364, 149] on input "0" at bounding box center [384, 151] width 153 height 13
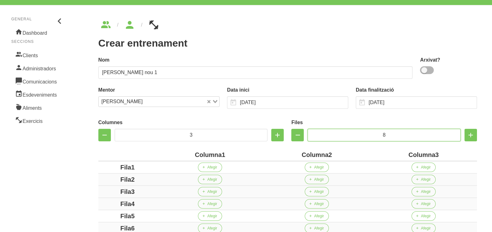
scroll to position [117, 0]
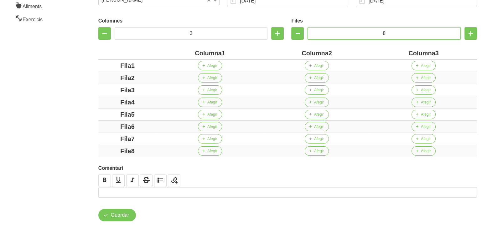
type input "8"
drag, startPoint x: 220, startPoint y: 53, endPoint x: 177, endPoint y: 54, distance: 43.2
click at [176, 53] on div "Columna1" at bounding box center [210, 53] width 102 height 9
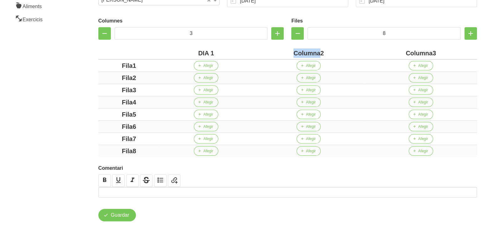
drag, startPoint x: 319, startPoint y: 54, endPoint x: 277, endPoint y: 53, distance: 42.3
click at [277, 53] on div "Columna2" at bounding box center [308, 53] width 107 height 9
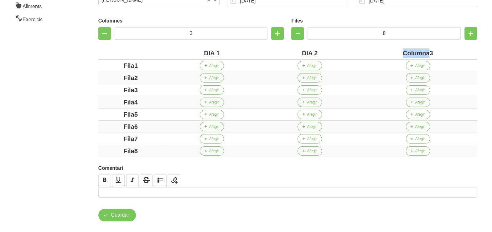
drag, startPoint x: 430, startPoint y: 53, endPoint x: 386, endPoint y: 52, distance: 44.2
click at [385, 52] on div "Columna3" at bounding box center [417, 53] width 113 height 9
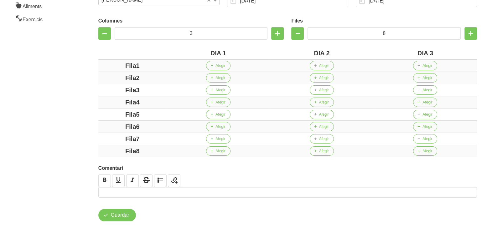
drag, startPoint x: 136, startPoint y: 66, endPoint x: 111, endPoint y: 68, distance: 25.8
click at [111, 68] on div "Fila1" at bounding box center [132, 65] width 63 height 9
drag, startPoint x: 137, startPoint y: 80, endPoint x: 108, endPoint y: 81, distance: 28.8
click at [109, 80] on div "Fila2" at bounding box center [132, 77] width 63 height 9
drag, startPoint x: 124, startPoint y: 89, endPoint x: 143, endPoint y: 94, distance: 19.0
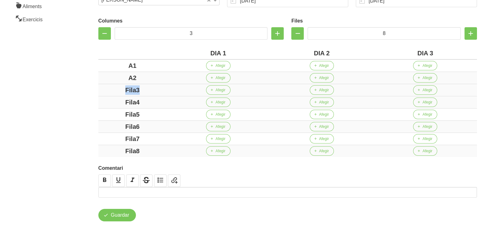
click at [122, 89] on div "Fila3" at bounding box center [132, 90] width 63 height 9
drag, startPoint x: 150, startPoint y: 102, endPoint x: 112, endPoint y: 101, distance: 38.5
click at [102, 96] on td "Fila4" at bounding box center [132, 102] width 68 height 12
click at [105, 109] on td "Fila5" at bounding box center [132, 115] width 68 height 12
drag, startPoint x: 148, startPoint y: 126, endPoint x: 113, endPoint y: 122, distance: 34.7
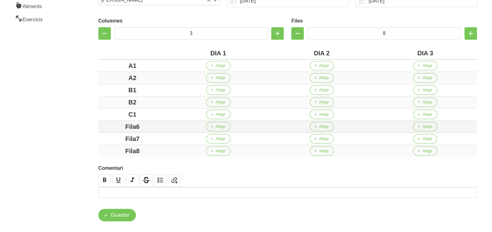
click at [113, 121] on td "Fila6" at bounding box center [132, 127] width 68 height 12
drag, startPoint x: 141, startPoint y: 137, endPoint x: 109, endPoint y: 138, distance: 31.6
click at [108, 134] on div "Fila7" at bounding box center [132, 138] width 63 height 9
drag, startPoint x: 132, startPoint y: 149, endPoint x: 108, endPoint y: 148, distance: 24.1
click at [108, 148] on div "Fila8" at bounding box center [132, 151] width 63 height 9
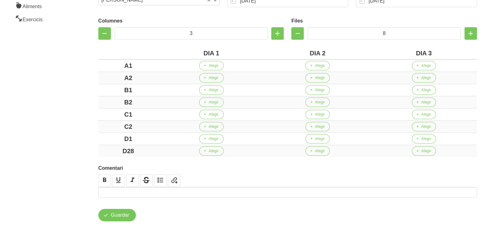
click at [81, 129] on div "Crear entrenament d6ffa5d2-ea22-4362-bd7d-f4396046aaa5 Nom Jordi Barriobero nou…" at bounding box center [288, 69] width 416 height 341
drag, startPoint x: 139, startPoint y: 152, endPoint x: 94, endPoint y: 149, distance: 45.5
click at [94, 149] on div "Crear entrenament d6ffa5d2-ea22-4362-bd7d-f4396046aaa5 Nom Jordi Barriobero nou…" at bounding box center [287, 70] width 409 height 334
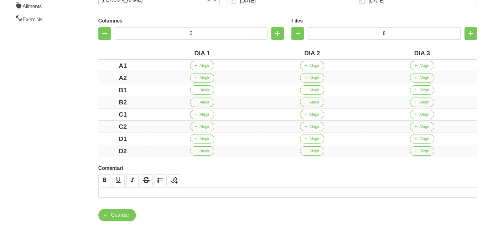
click at [75, 136] on aside "General Dashboard Seccions Clients Administradors Comunicacions Esdeveniments A…" at bounding box center [37, 69] width 83 height 341
click at [203, 66] on span "Afegir" at bounding box center [205, 66] width 10 height 6
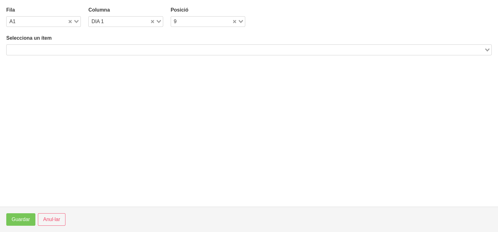
click at [74, 47] on input "Search for option" at bounding box center [245, 50] width 476 height 8
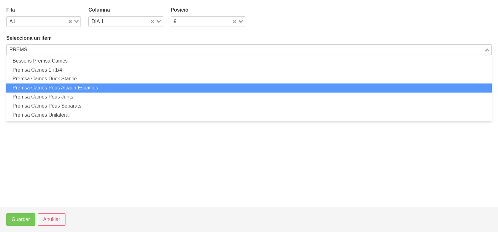
click at [74, 89] on li "Premsa Cames Peus Alçada Espatlles" at bounding box center [248, 88] width 485 height 9
type input "PREMS"
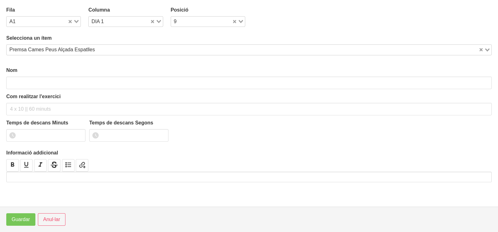
type input "Premsa Cames Peus Alçada Espatlles"
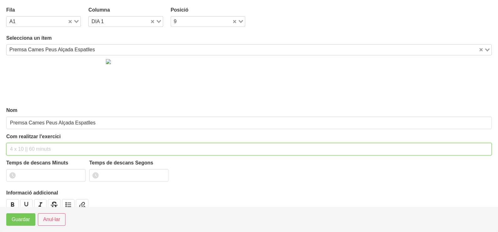
click at [17, 145] on input "text" at bounding box center [248, 149] width 485 height 13
type input "3 X 6-8 a 3010 60""
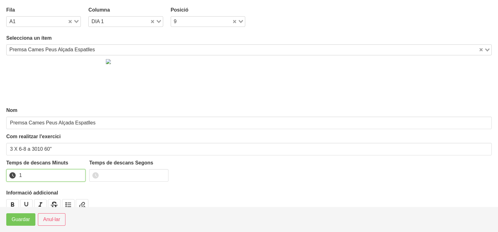
drag, startPoint x: 80, startPoint y: 173, endPoint x: 29, endPoint y: 203, distance: 59.7
type input "1"
click at [79, 174] on input "1" at bounding box center [45, 175] width 79 height 13
drag, startPoint x: 23, startPoint y: 219, endPoint x: 94, endPoint y: 161, distance: 91.7
click at [24, 219] on span "Guardar" at bounding box center [21, 220] width 18 height 8
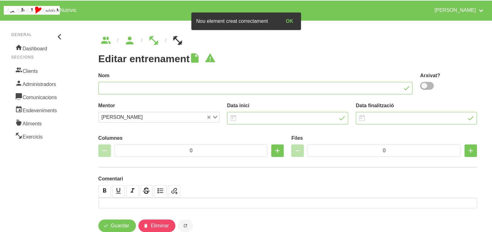
type input "Jordi Barriobero nou 1"
type input "10/9/2025"
type input "16/11/2025"
type input "3"
type input "8"
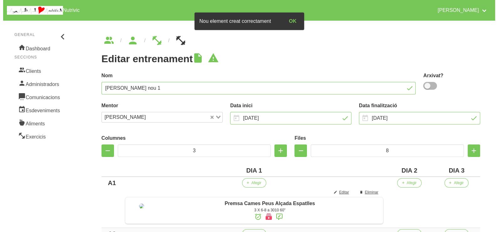
scroll to position [117, 0]
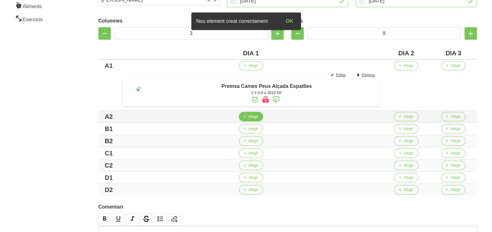
click at [251, 122] on button "Afegir" at bounding box center [251, 116] width 24 height 9
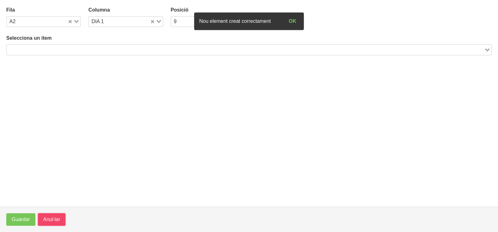
click at [47, 222] on span "Anul·lar" at bounding box center [51, 220] width 17 height 8
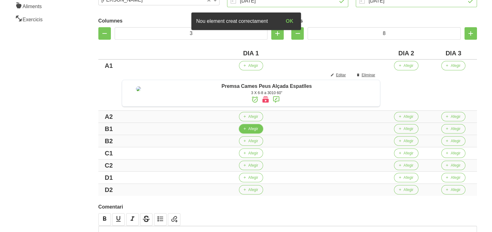
click at [253, 132] on span "Afegir" at bounding box center [253, 129] width 10 height 6
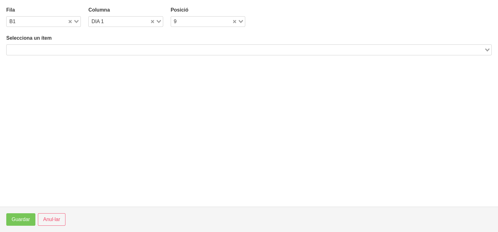
drag, startPoint x: 63, startPoint y: 49, endPoint x: 74, endPoint y: 42, distance: 12.8
click at [66, 48] on input "Search for option" at bounding box center [245, 50] width 476 height 8
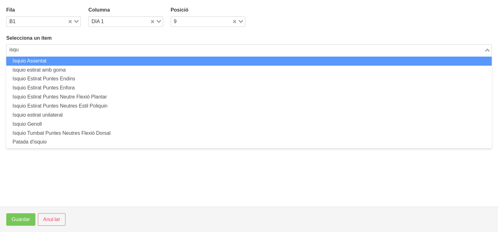
click at [67, 64] on li "Isquio Assentat" at bounding box center [248, 61] width 485 height 9
type input "isqu"
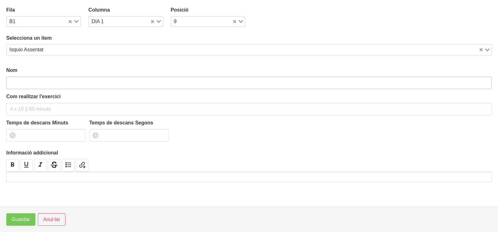
type input "Isquio Assentat"
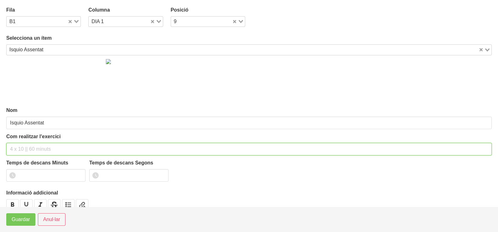
click at [29, 147] on input "text" at bounding box center [248, 149] width 485 height 13
type input "3 x 6-8 a 3010 60""
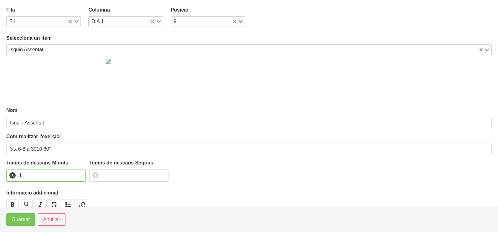
drag, startPoint x: 80, startPoint y: 172, endPoint x: 69, endPoint y: 184, distance: 15.9
type input "1"
click at [79, 174] on input "1" at bounding box center [45, 175] width 79 height 13
click at [33, 216] on button "Guardar" at bounding box center [20, 220] width 29 height 13
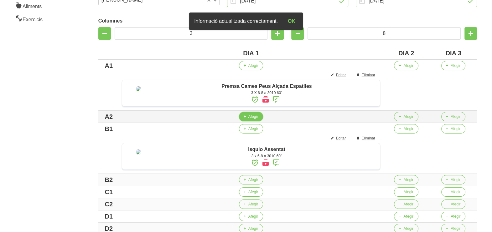
click at [254, 120] on span "Afegir" at bounding box center [253, 117] width 10 height 6
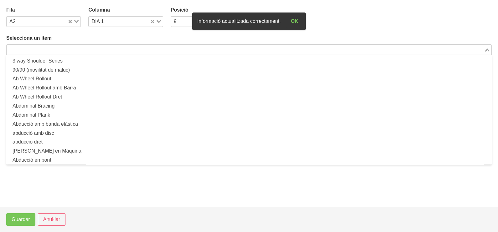
drag, startPoint x: 74, startPoint y: 50, endPoint x: 91, endPoint y: 39, distance: 20.8
click at [75, 50] on input "Search for option" at bounding box center [245, 50] width 476 height 8
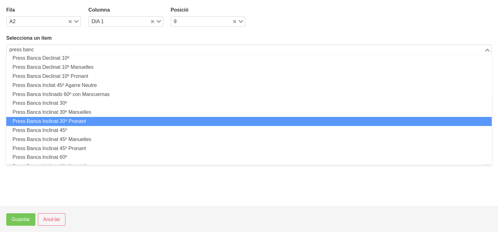
click at [91, 121] on li "Press Banca Inclinat 30º Pronant" at bounding box center [248, 121] width 485 height 9
type input "press banc"
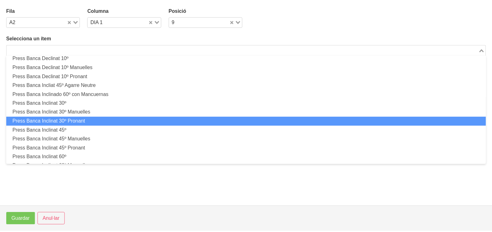
scroll to position [2, 0]
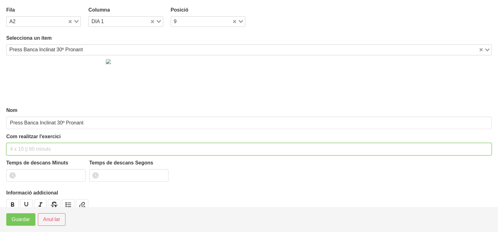
drag, startPoint x: 22, startPoint y: 148, endPoint x: 33, endPoint y: 103, distance: 46.1
click at [26, 139] on div "Com realitzar l'exercici" at bounding box center [248, 144] width 485 height 23
type input "3 x 8-10 a 3010 60""
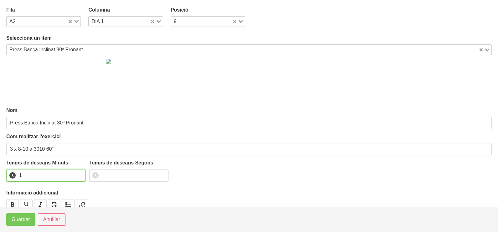
drag, startPoint x: 79, startPoint y: 174, endPoint x: 65, endPoint y: 183, distance: 16.5
type input "1"
click at [75, 175] on input "1" at bounding box center [45, 175] width 79 height 13
click at [27, 222] on span "Guardar" at bounding box center [21, 220] width 18 height 8
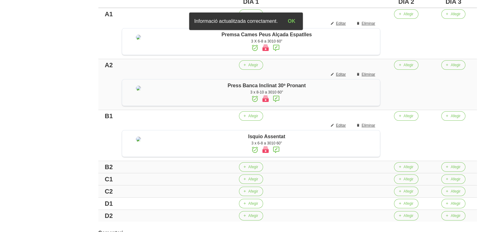
scroll to position [196, 0]
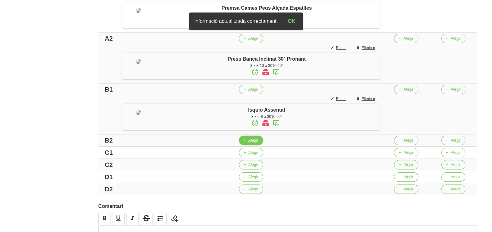
drag, startPoint x: 257, startPoint y: 157, endPoint x: 194, endPoint y: 130, distance: 68.2
click at [251, 153] on tbody "A1 Afegir Editar Eliminar Premsa Cames Peus Alçada Espatlles 3 X 6-8 a 3010 60"…" at bounding box center [287, 88] width 379 height 214
click at [257, 143] on span "Afegir" at bounding box center [253, 141] width 10 height 6
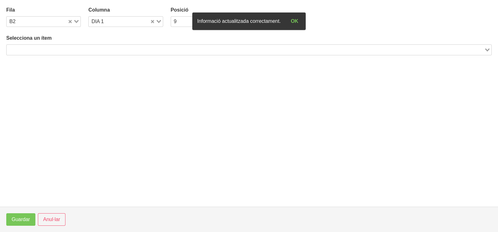
click at [77, 52] on input "Search for option" at bounding box center [245, 50] width 476 height 8
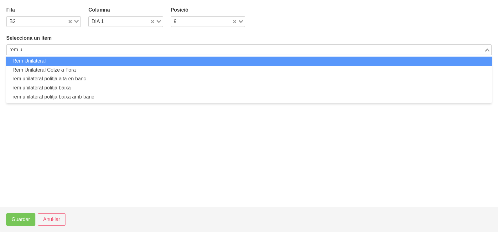
click at [73, 64] on li "Rem Unilateral" at bounding box center [248, 61] width 485 height 9
type input "rem u"
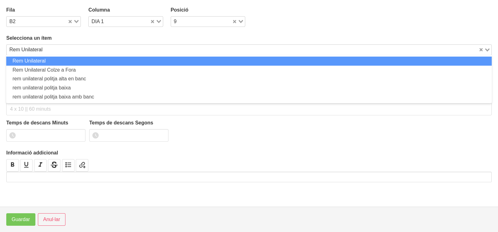
type input "Rem Unilateral"
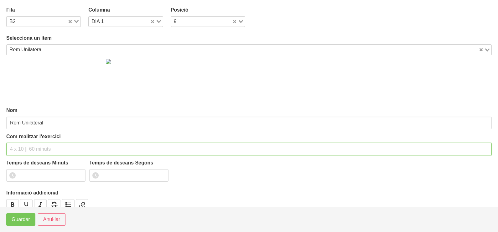
click at [29, 146] on input "text" at bounding box center [248, 149] width 485 height 13
type input "3 x 6-8 a 3011 60""
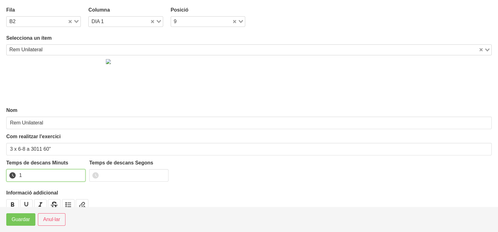
drag, startPoint x: 78, startPoint y: 174, endPoint x: 35, endPoint y: 208, distance: 54.8
type input "1"
click at [76, 175] on input "1" at bounding box center [45, 175] width 79 height 13
click at [20, 225] on button "Guardar" at bounding box center [20, 220] width 29 height 13
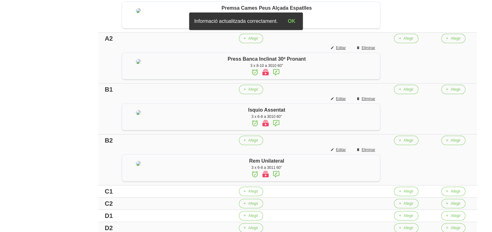
scroll to position [78, 0]
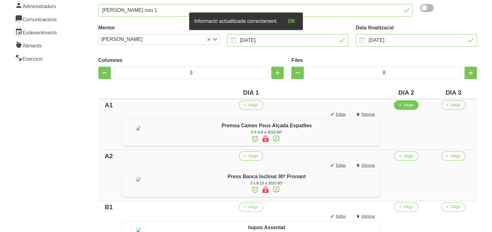
click at [413, 105] on span "Afegir" at bounding box center [408, 105] width 10 height 6
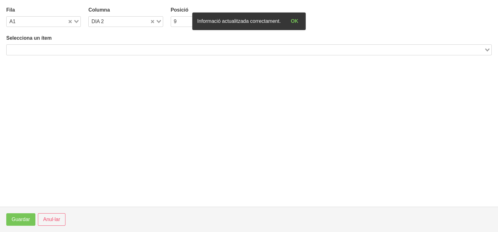
drag, startPoint x: 91, startPoint y: 49, endPoint x: 103, endPoint y: 42, distance: 14.7
click at [97, 47] on input "Search for option" at bounding box center [245, 50] width 476 height 8
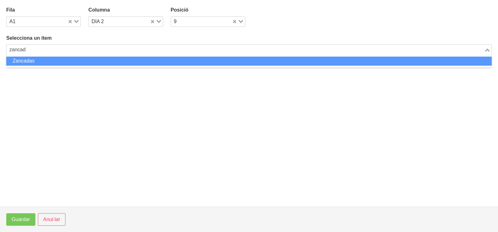
click at [101, 62] on li "Zancadas" at bounding box center [248, 61] width 485 height 9
type input "zancad"
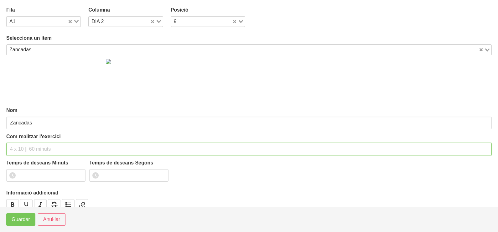
click at [28, 147] on input "text" at bounding box center [248, 149] width 485 height 13
type input "3 x 16-20 a 2010 60""
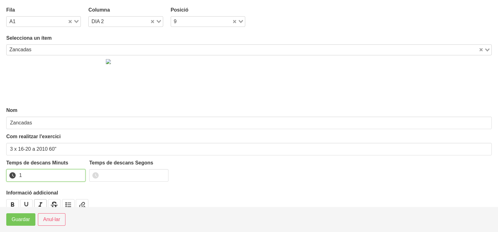
drag, startPoint x: 79, startPoint y: 172, endPoint x: 36, endPoint y: 206, distance: 55.1
type input "1"
click at [75, 176] on input "1" at bounding box center [45, 175] width 79 height 13
click at [23, 222] on span "Guardar" at bounding box center [21, 220] width 18 height 8
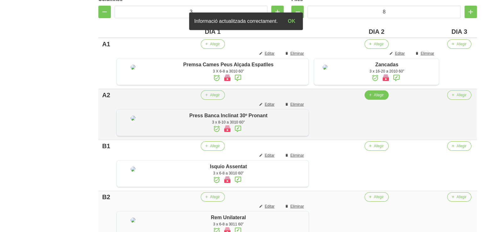
scroll to position [156, 0]
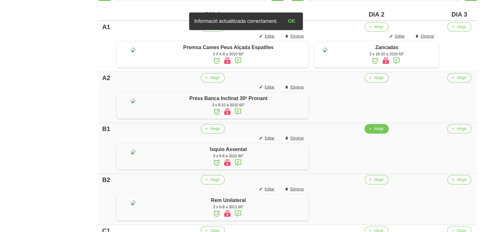
click at [373, 134] on button "Afegir" at bounding box center [377, 128] width 24 height 9
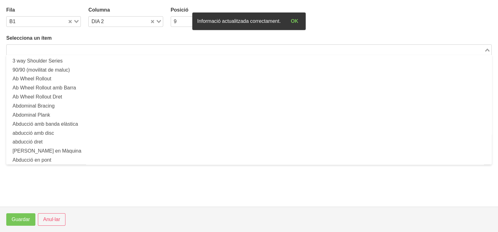
drag, startPoint x: 87, startPoint y: 47, endPoint x: 97, endPoint y: 27, distance: 22.7
click at [89, 46] on input "Search for option" at bounding box center [245, 50] width 476 height 8
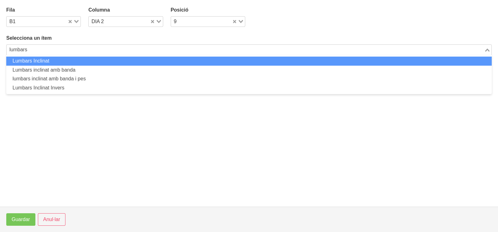
click at [84, 61] on li "Lumbars Inclinat" at bounding box center [248, 61] width 485 height 9
type input "lumbars"
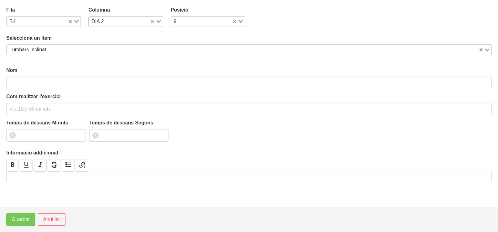
type input "Lumbars Inclinat"
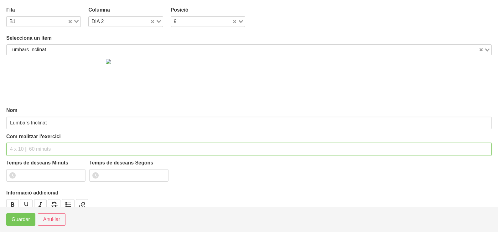
drag, startPoint x: 33, startPoint y: 148, endPoint x: 38, endPoint y: 143, distance: 6.6
click at [33, 148] on input "text" at bounding box center [248, 149] width 485 height 13
type input "3 x 8-10 a 3010 60""
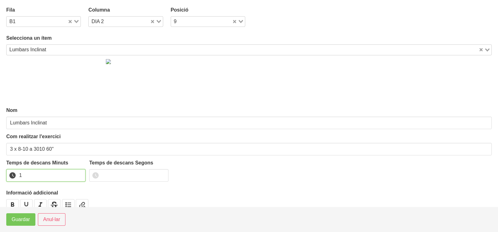
drag, startPoint x: 79, startPoint y: 174, endPoint x: 34, endPoint y: 213, distance: 59.9
type input "1"
click at [73, 179] on input "1" at bounding box center [45, 175] width 79 height 13
click at [30, 220] on button "Guardar" at bounding box center [20, 220] width 29 height 13
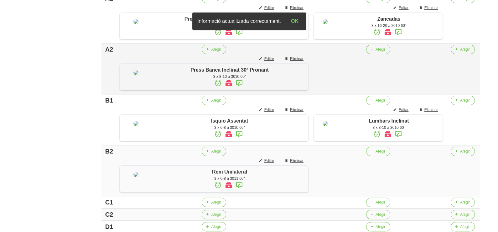
scroll to position [196, 0]
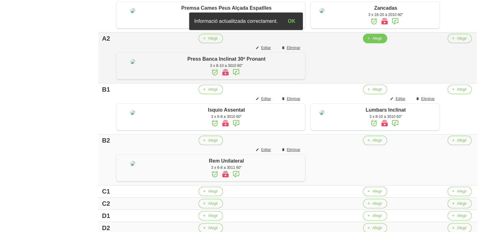
click at [377, 41] on span "Afegir" at bounding box center [377, 39] width 10 height 6
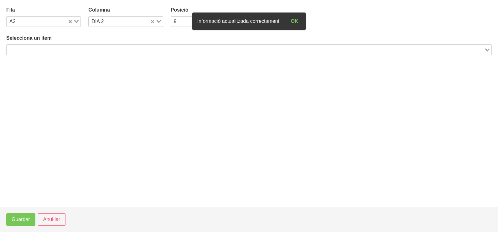
drag, startPoint x: 132, startPoint y: 48, endPoint x: 134, endPoint y: 36, distance: 12.1
click at [133, 46] on input "Search for option" at bounding box center [245, 50] width 476 height 8
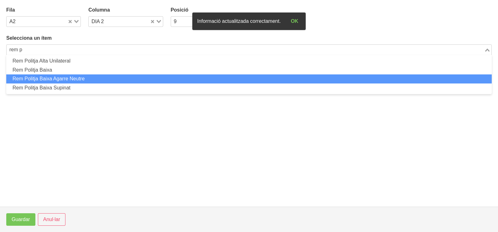
drag, startPoint x: 88, startPoint y: 80, endPoint x: 65, endPoint y: 113, distance: 40.2
click at [86, 85] on ul "Rem Politja Alta Unilateral Rem Politja Baixa Rem Politja Baixa Agarre Neutre R…" at bounding box center [248, 74] width 485 height 39
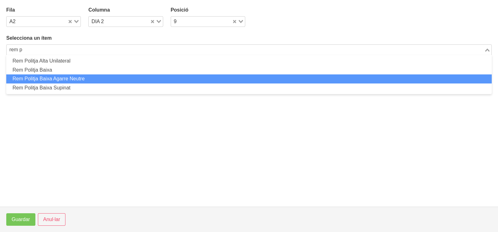
click at [58, 78] on li "Rem Politja Baixa Agarre Neutre" at bounding box center [248, 79] width 485 height 9
type input "rem p"
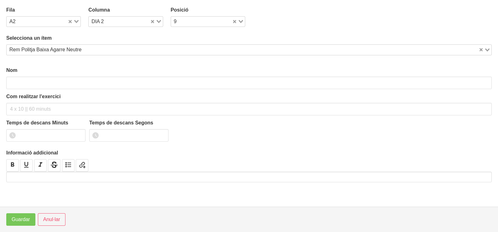
type input "Rem Politja Baixa Agarre Neutre"
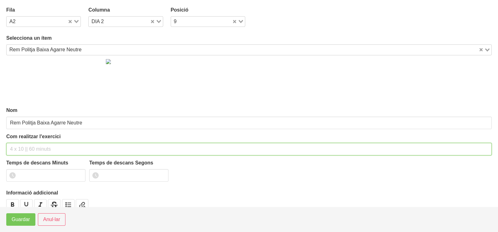
drag, startPoint x: 33, startPoint y: 146, endPoint x: 30, endPoint y: 139, distance: 8.0
click at [32, 142] on div "Com realitzar l'exercici" at bounding box center [248, 144] width 485 height 23
type input "3 x 6-8 a 3011 60""
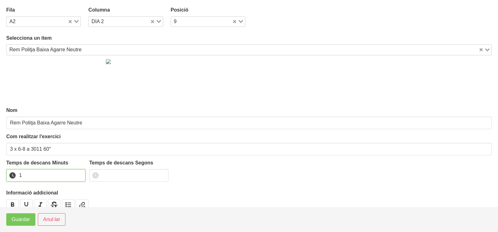
drag, startPoint x: 79, startPoint y: 172, endPoint x: 76, endPoint y: 177, distance: 5.8
type input "1"
click at [77, 175] on input "1" at bounding box center [45, 175] width 79 height 13
click at [23, 219] on span "Guardar" at bounding box center [21, 220] width 18 height 8
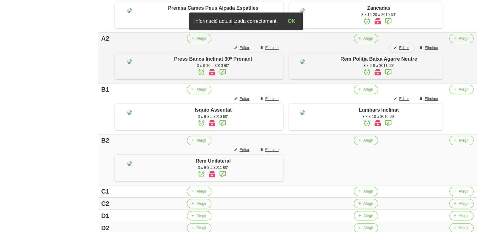
click at [409, 51] on span "Editar" at bounding box center [404, 48] width 10 height 6
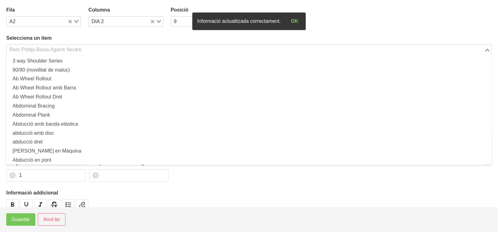
click at [92, 48] on input "Search for option" at bounding box center [245, 50] width 476 height 8
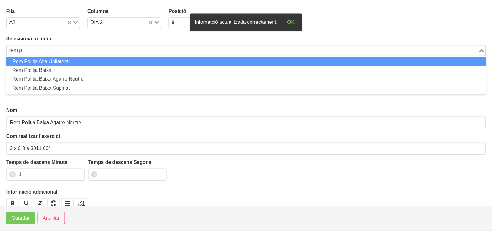
scroll to position [0, 0]
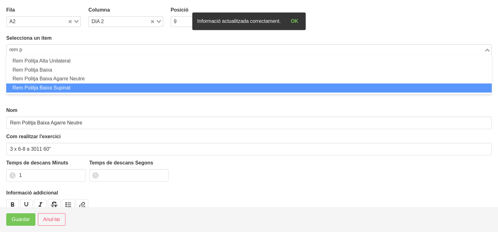
drag, startPoint x: 85, startPoint y: 85, endPoint x: 57, endPoint y: 112, distance: 39.0
click at [84, 86] on li "Rem Politja Baixa Supinat" at bounding box center [248, 88] width 485 height 9
type input "rem p"
type input "Rem Politja Baixa Supinat"
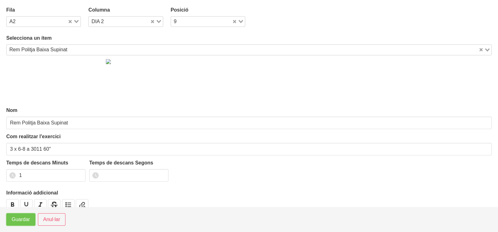
click at [23, 225] on button "Guardar" at bounding box center [20, 220] width 29 height 13
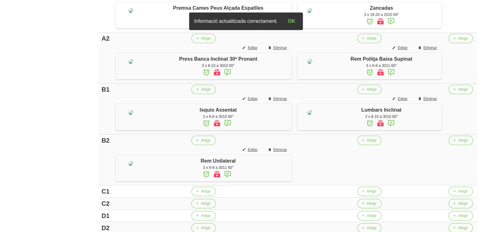
scroll to position [274, 0]
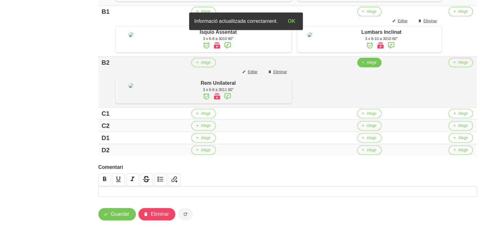
click at [364, 65] on icon "button" at bounding box center [363, 63] width 4 height 6
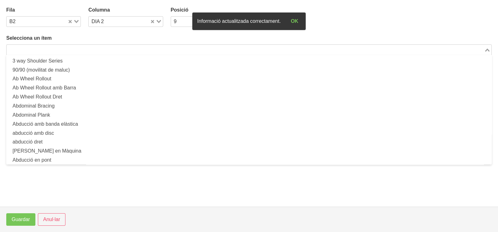
drag, startPoint x: 91, startPoint y: 49, endPoint x: 99, endPoint y: 33, distance: 17.5
click at [91, 48] on input "Search for option" at bounding box center [245, 50] width 476 height 8
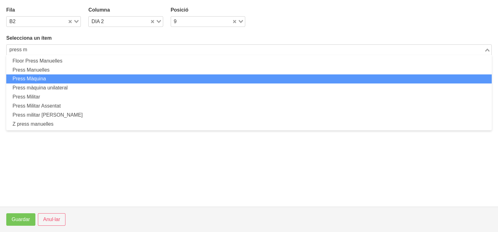
click at [53, 81] on li "Press Màquina" at bounding box center [248, 79] width 485 height 9
type input "press m"
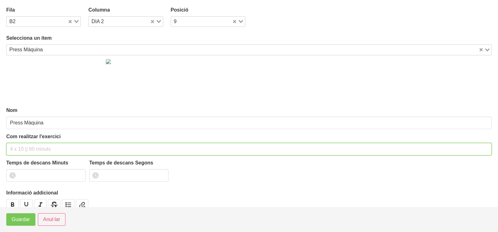
click at [30, 146] on input "text" at bounding box center [248, 149] width 485 height 13
type input "3 x 8-10 a 3010 60""
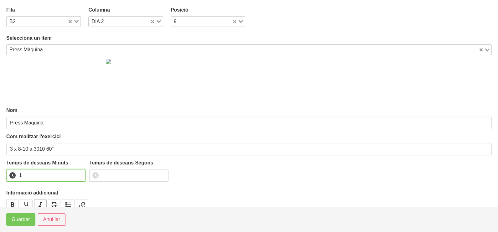
drag, startPoint x: 78, startPoint y: 174, endPoint x: 38, endPoint y: 204, distance: 51.0
type input "1"
click at [65, 182] on input "1" at bounding box center [45, 175] width 79 height 13
click at [31, 217] on button "Guardar" at bounding box center [20, 220] width 29 height 13
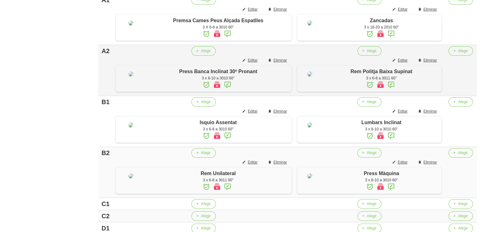
scroll to position [156, 0]
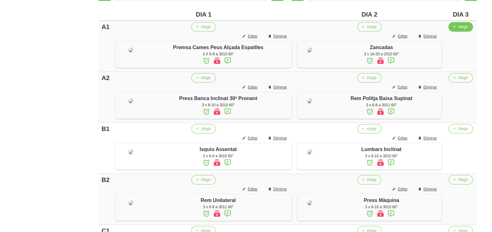
drag, startPoint x: 469, startPoint y: 27, endPoint x: 464, endPoint y: 28, distance: 5.0
click at [464, 28] on span "Afegir" at bounding box center [463, 27] width 10 height 6
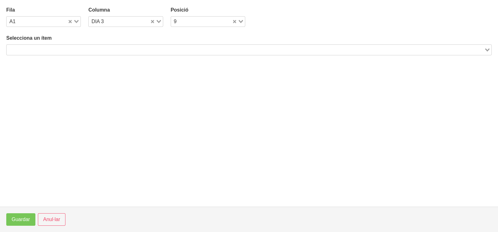
click at [157, 49] on input "Search for option" at bounding box center [245, 50] width 476 height 8
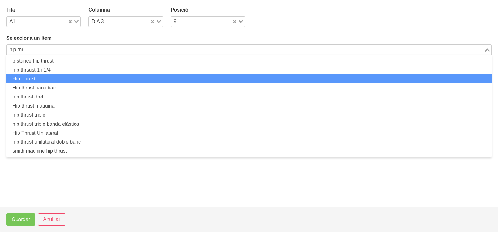
click at [80, 79] on li "Hip Thrust" at bounding box center [248, 79] width 485 height 9
type input "hip thr"
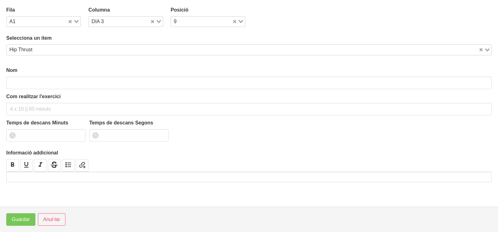
type input "Hip Thrust"
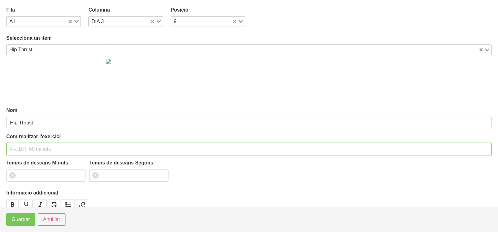
drag, startPoint x: 29, startPoint y: 147, endPoint x: 33, endPoint y: 136, distance: 11.5
click at [31, 142] on div "Com realitzar l'exercici" at bounding box center [248, 144] width 485 height 23
type input "3 x 8-10 a 3011 60""
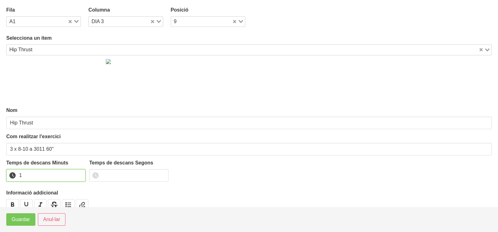
drag, startPoint x: 80, startPoint y: 174, endPoint x: 28, endPoint y: 208, distance: 61.6
type input "1"
click at [79, 176] on input "1" at bounding box center [45, 175] width 79 height 13
click at [23, 218] on span "Guardar" at bounding box center [21, 220] width 18 height 8
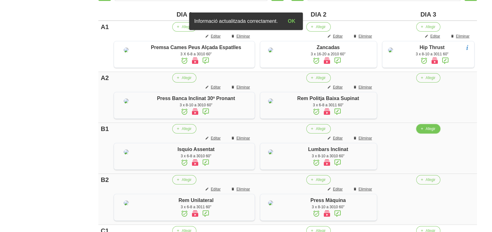
click at [426, 132] on span "Afegir" at bounding box center [431, 129] width 10 height 6
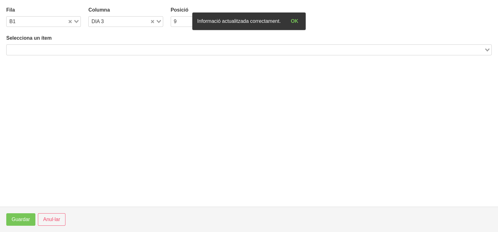
drag, startPoint x: 110, startPoint y: 48, endPoint x: 110, endPoint y: 38, distance: 9.7
click at [110, 47] on input "Search for option" at bounding box center [245, 50] width 476 height 8
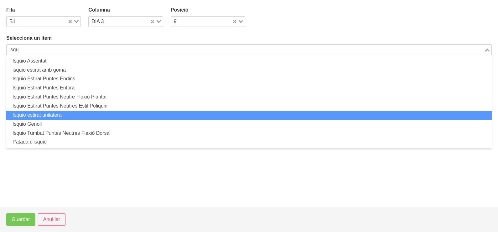
click at [73, 114] on li "Isquio estirat unilateral" at bounding box center [248, 115] width 485 height 9
type input "isqu"
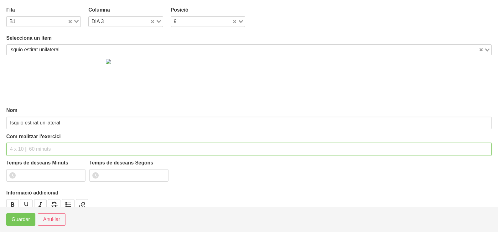
drag, startPoint x: 34, startPoint y: 151, endPoint x: 43, endPoint y: 101, distance: 50.0
click at [39, 134] on div "Com realitzar l'exercici" at bounding box center [248, 144] width 485 height 23
type input "3 x 6-8 a 3010 60""
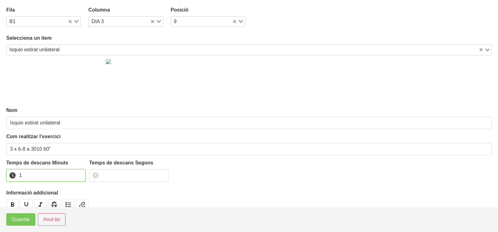
drag, startPoint x: 78, startPoint y: 174, endPoint x: 31, endPoint y: 210, distance: 59.4
type input "1"
click at [77, 175] on input "1" at bounding box center [45, 175] width 79 height 13
click at [22, 222] on span "Guardar" at bounding box center [21, 220] width 18 height 8
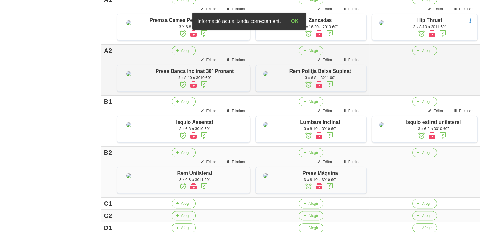
scroll to position [196, 0]
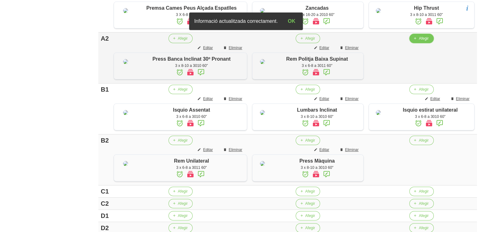
click at [416, 43] on button "Afegir" at bounding box center [421, 38] width 24 height 9
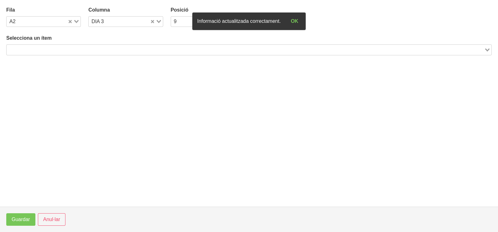
drag, startPoint x: 130, startPoint y: 47, endPoint x: 130, endPoint y: 38, distance: 9.1
click at [131, 44] on div "Selecciona un ítem Loading..." at bounding box center [248, 44] width 485 height 21
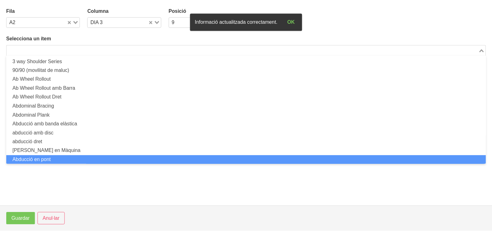
scroll to position [0, 0]
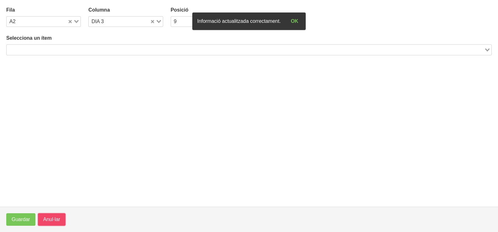
drag, startPoint x: 53, startPoint y: 216, endPoint x: 147, endPoint y: 168, distance: 105.6
click at [55, 216] on span "Anul·lar" at bounding box center [51, 220] width 17 height 8
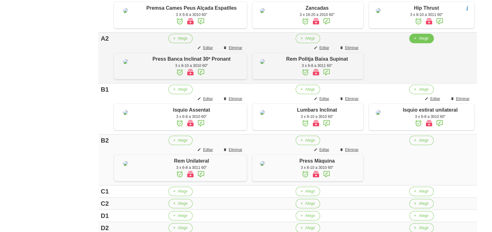
drag, startPoint x: 423, startPoint y: 47, endPoint x: 419, endPoint y: 48, distance: 3.6
click at [419, 41] on span "Afegir" at bounding box center [424, 39] width 10 height 6
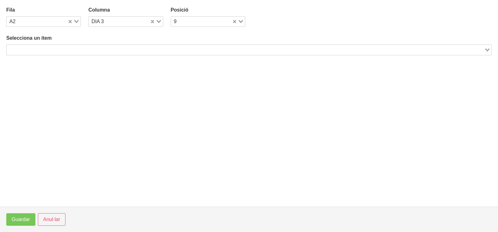
drag, startPoint x: 169, startPoint y: 49, endPoint x: 179, endPoint y: 39, distance: 14.2
click at [174, 46] on input "Search for option" at bounding box center [245, 50] width 476 height 8
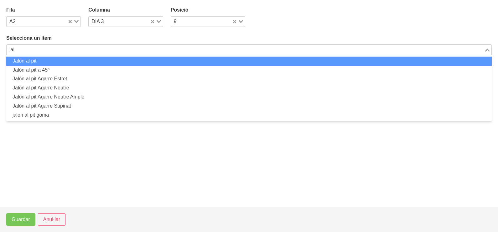
click at [174, 60] on li "Jalón al pit" at bounding box center [248, 61] width 485 height 9
type input "jal"
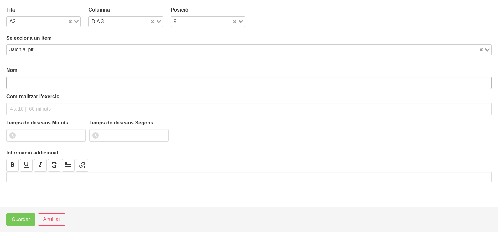
type input "Jalón al pit"
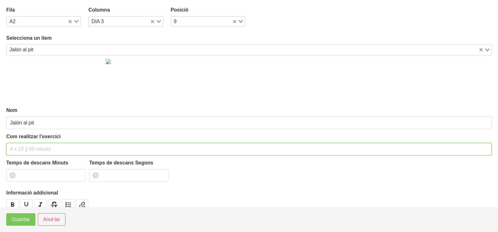
click at [25, 145] on input "text" at bounding box center [248, 149] width 485 height 13
type input "3 x 6-8 a 3010 60""
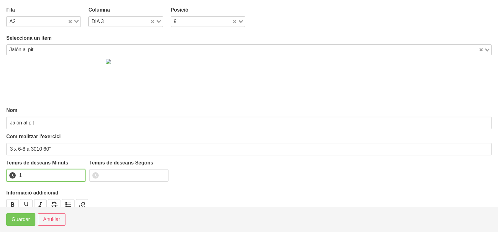
drag, startPoint x: 79, startPoint y: 174, endPoint x: 42, endPoint y: 199, distance: 44.4
type input "1"
click at [75, 177] on input "1" at bounding box center [45, 175] width 79 height 13
click at [27, 218] on span "Guardar" at bounding box center [21, 220] width 18 height 8
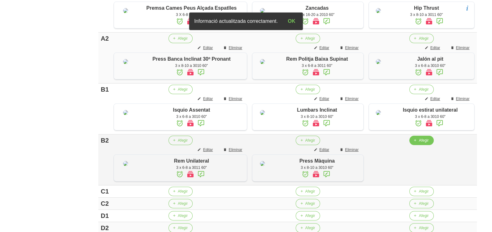
drag, startPoint x: 420, startPoint y: 187, endPoint x: 418, endPoint y: 184, distance: 3.2
click at [419, 186] on td "Afegir" at bounding box center [421, 160] width 111 height 51
drag, startPoint x: 418, startPoint y: 184, endPoint x: 412, endPoint y: 181, distance: 6.7
click at [412, 145] on button "Afegir" at bounding box center [421, 140] width 24 height 9
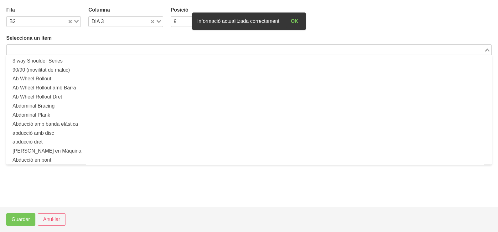
click at [97, 48] on input "Search for option" at bounding box center [245, 50] width 476 height 8
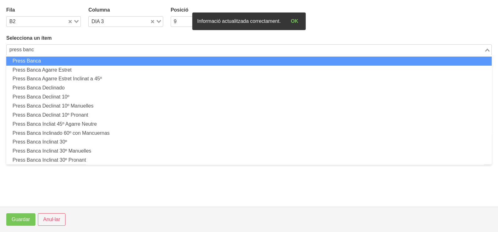
click at [89, 60] on li "Press Banca" at bounding box center [248, 61] width 485 height 9
type input "press banc"
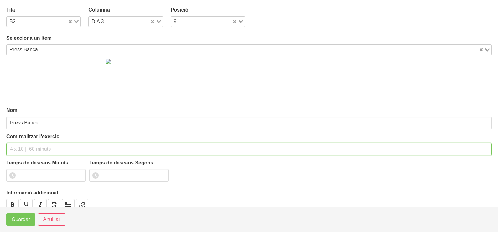
drag, startPoint x: 30, startPoint y: 148, endPoint x: 30, endPoint y: 144, distance: 4.1
click at [30, 145] on input "text" at bounding box center [248, 149] width 485 height 13
type input "3 x 6-8 a 3010 60""
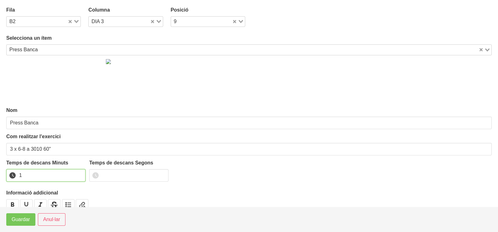
drag, startPoint x: 79, startPoint y: 173, endPoint x: 66, endPoint y: 184, distance: 16.4
type input "1"
click at [75, 177] on input "1" at bounding box center [45, 175] width 79 height 13
click at [24, 217] on span "Guardar" at bounding box center [21, 220] width 18 height 8
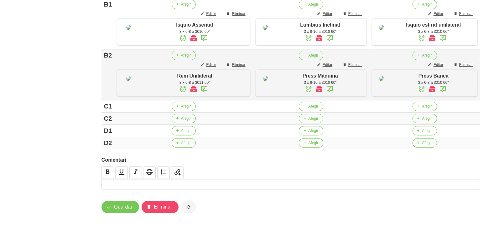
scroll to position [333, 0]
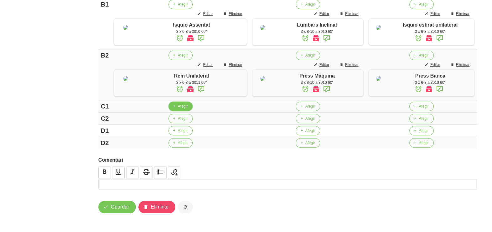
click at [172, 107] on button "Afegir" at bounding box center [181, 106] width 24 height 9
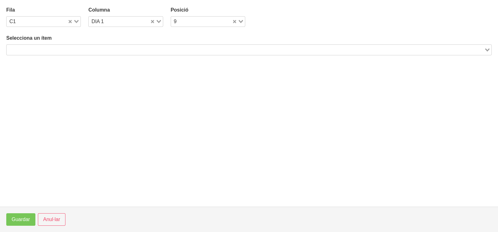
click at [92, 50] on input "Search for option" at bounding box center [245, 50] width 476 height 8
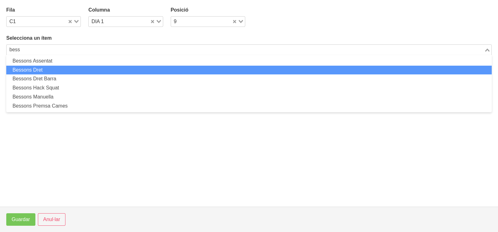
click at [89, 73] on li "Bessons Dret" at bounding box center [248, 70] width 485 height 9
type input "bess"
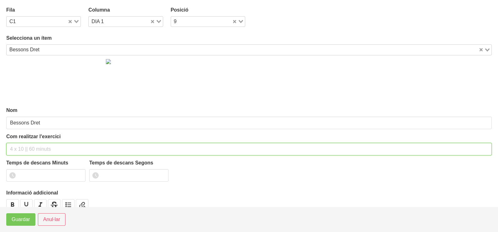
drag, startPoint x: 30, startPoint y: 145, endPoint x: 32, endPoint y: 136, distance: 10.0
click at [30, 144] on input "text" at bounding box center [248, 149] width 485 height 13
type input "3 x 8-10 a 2211 60""
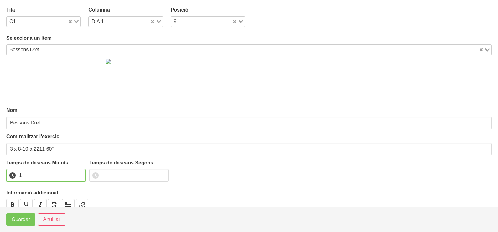
drag, startPoint x: 80, startPoint y: 173, endPoint x: 64, endPoint y: 182, distance: 17.7
type input "1"
click at [72, 178] on input "1" at bounding box center [45, 175] width 79 height 13
click at [19, 215] on button "Guardar" at bounding box center [20, 220] width 29 height 13
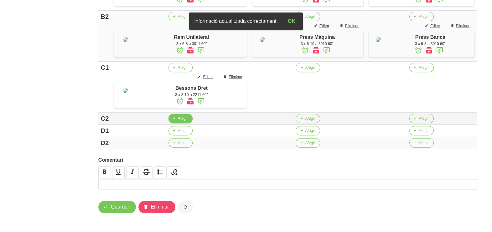
click at [178, 122] on span "Afegir" at bounding box center [183, 119] width 10 height 6
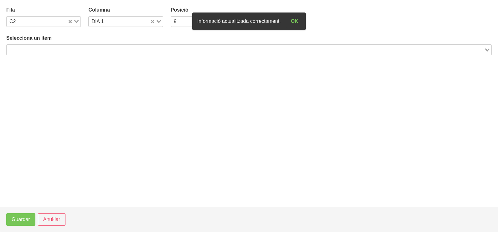
click at [79, 49] on input "Search for option" at bounding box center [245, 50] width 476 height 8
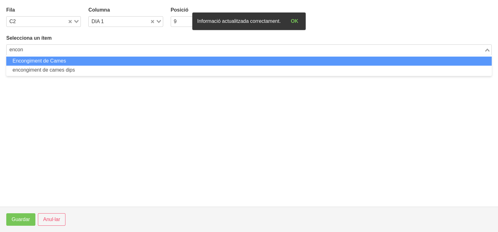
click at [76, 63] on li "Encongiment de Cames" at bounding box center [248, 61] width 485 height 9
type input "encon"
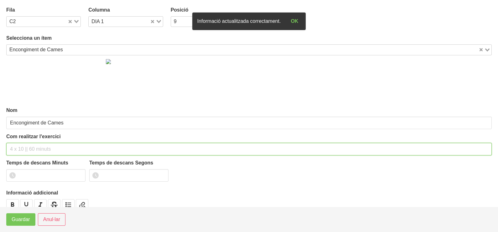
click at [24, 143] on input "text" at bounding box center [248, 149] width 485 height 13
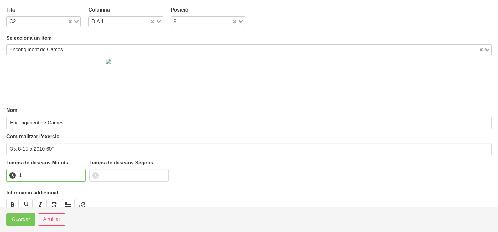
drag, startPoint x: 79, startPoint y: 174, endPoint x: 33, endPoint y: 205, distance: 55.7
click at [77, 177] on input "1" at bounding box center [45, 175] width 79 height 13
click at [25, 219] on span "Guardar" at bounding box center [21, 220] width 18 height 8
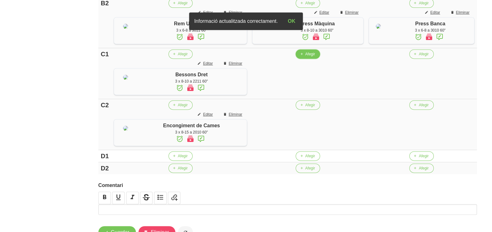
click at [306, 57] on span "Afegir" at bounding box center [310, 54] width 10 height 6
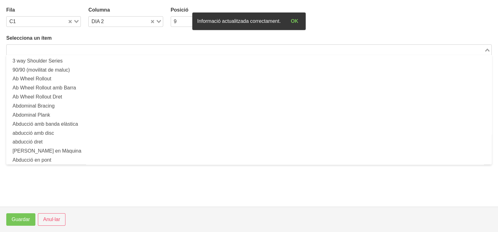
drag, startPoint x: 81, startPoint y: 46, endPoint x: 99, endPoint y: 30, distance: 23.7
click at [85, 44] on div "Selecciona un ítem Loading... 3 way Shoulder Series 90/90 (movilitat de maluc) …" at bounding box center [248, 44] width 485 height 21
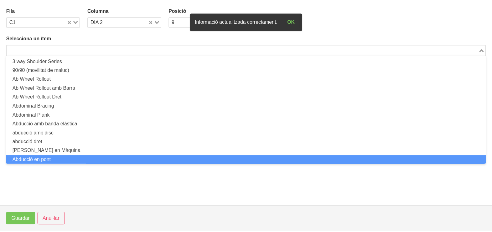
scroll to position [0, 0]
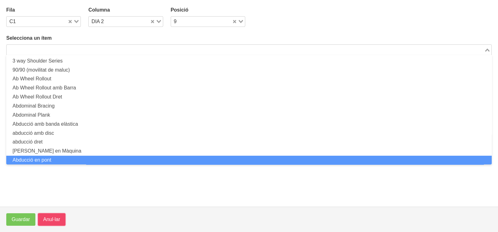
click at [50, 217] on span "Anul·lar" at bounding box center [51, 220] width 17 height 8
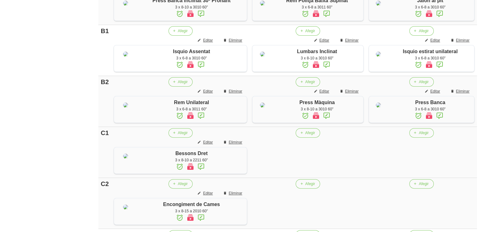
scroll to position [372, 0]
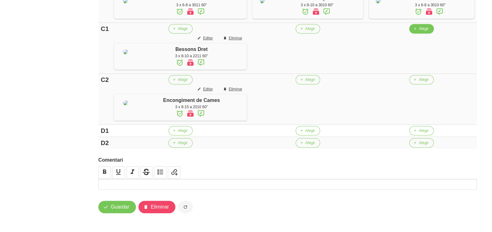
drag, startPoint x: 428, startPoint y: 69, endPoint x: 423, endPoint y: 69, distance: 4.1
click at [423, 34] on button "Afegir" at bounding box center [421, 28] width 24 height 9
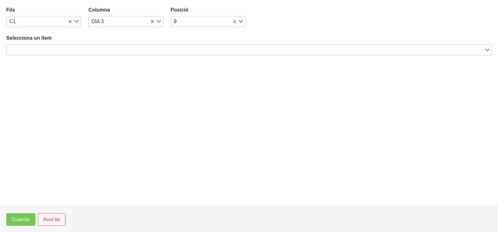
click at [82, 50] on input "Search for option" at bounding box center [245, 50] width 476 height 8
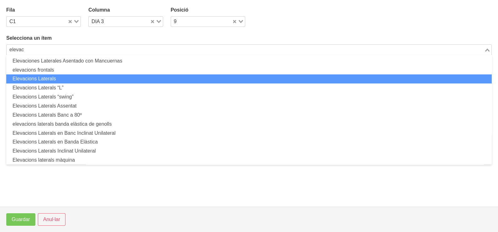
click at [72, 80] on li "Elevacions Laterals" at bounding box center [248, 79] width 485 height 9
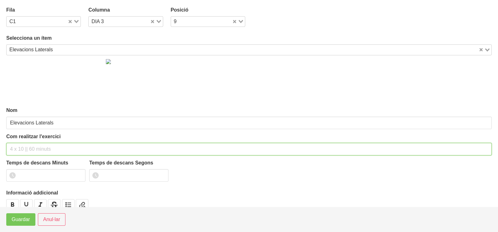
click at [23, 145] on input "text" at bounding box center [248, 149] width 485 height 13
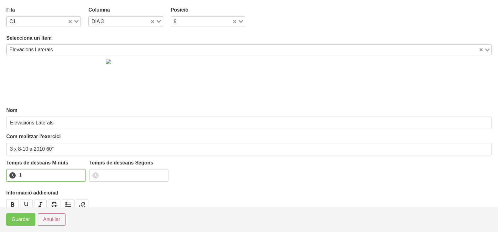
drag, startPoint x: 79, startPoint y: 173, endPoint x: 48, endPoint y: 195, distance: 38.3
click at [75, 177] on input "1" at bounding box center [45, 175] width 79 height 13
click at [25, 220] on span "Guardar" at bounding box center [21, 220] width 18 height 8
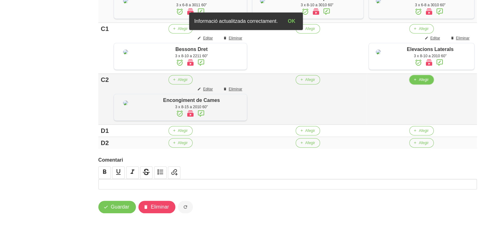
click at [418, 85] on button "Afegir" at bounding box center [421, 79] width 24 height 9
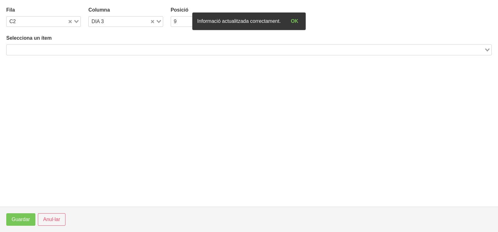
drag, startPoint x: 98, startPoint y: 49, endPoint x: 101, endPoint y: 34, distance: 15.4
click at [99, 47] on input "Search for option" at bounding box center [245, 50] width 476 height 8
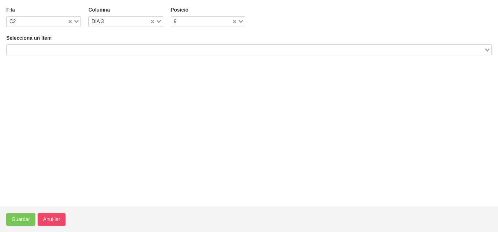
click at [52, 217] on span "Anul·lar" at bounding box center [51, 220] width 17 height 8
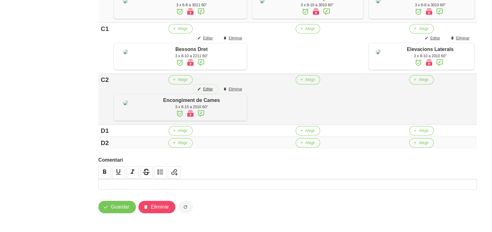
click at [203, 92] on span "Editar" at bounding box center [208, 89] width 10 height 6
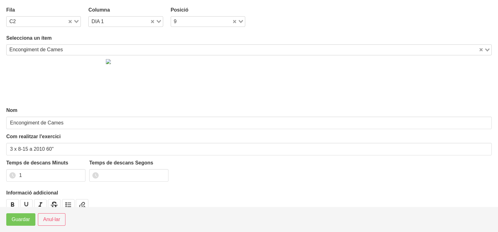
click at [154, 22] on div "Loading..." at bounding box center [156, 21] width 13 height 9
drag, startPoint x: 119, startPoint y: 47, endPoint x: 105, endPoint y: 63, distance: 21.1
click at [118, 51] on li "DIA 3" at bounding box center [125, 50] width 75 height 9
click at [23, 218] on span "Guardar" at bounding box center [21, 220] width 18 height 8
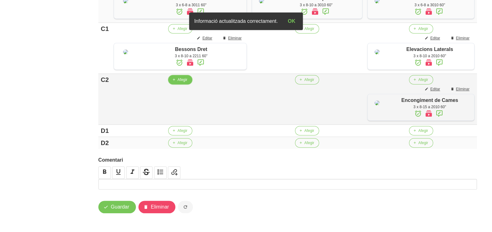
click at [174, 85] on button "Afegir" at bounding box center [180, 79] width 24 height 9
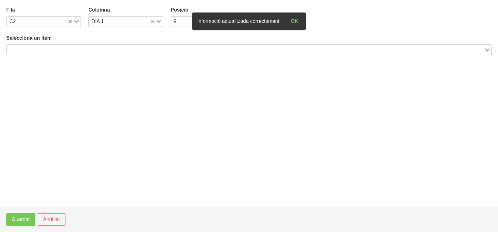
click at [121, 50] on input "Search for option" at bounding box center [245, 50] width 476 height 8
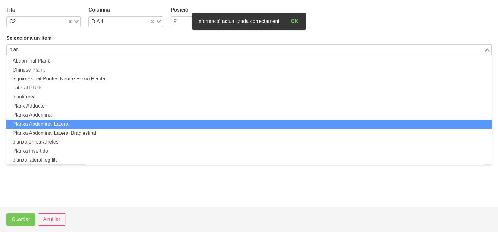
drag, startPoint x: 88, startPoint y: 124, endPoint x: 84, endPoint y: 127, distance: 4.8
click at [84, 127] on li "Planxa Abdominal Lateral" at bounding box center [248, 124] width 485 height 9
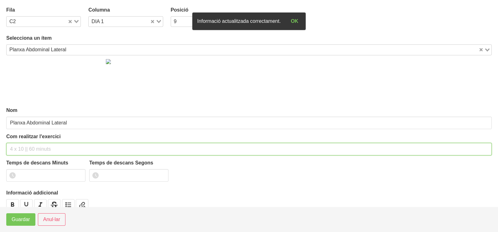
click at [28, 148] on input "text" at bounding box center [248, 149] width 485 height 13
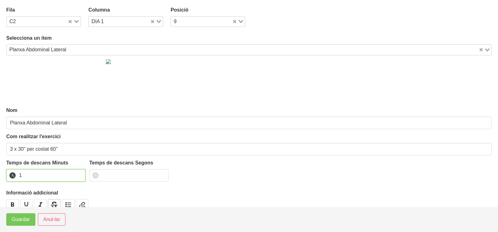
drag, startPoint x: 80, startPoint y: 173, endPoint x: 53, endPoint y: 203, distance: 40.3
click at [80, 175] on input "1" at bounding box center [45, 175] width 79 height 13
click at [23, 222] on span "Guardar" at bounding box center [21, 220] width 18 height 8
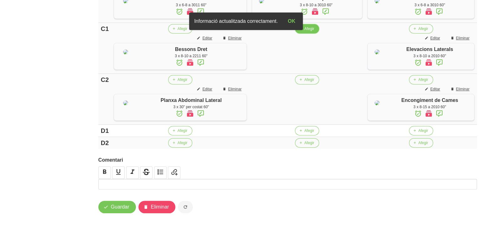
click at [304, 32] on span "Afegir" at bounding box center [309, 29] width 10 height 6
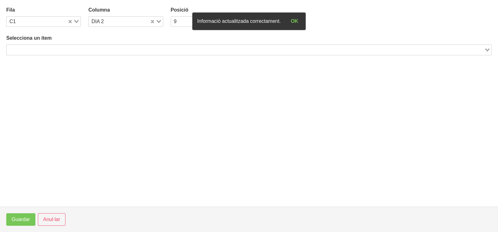
drag, startPoint x: 76, startPoint y: 49, endPoint x: 106, endPoint y: 32, distance: 34.9
click at [86, 46] on input "Search for option" at bounding box center [245, 50] width 476 height 8
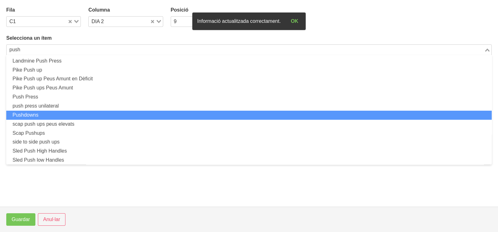
click at [60, 113] on li "Pushdowns" at bounding box center [248, 115] width 485 height 9
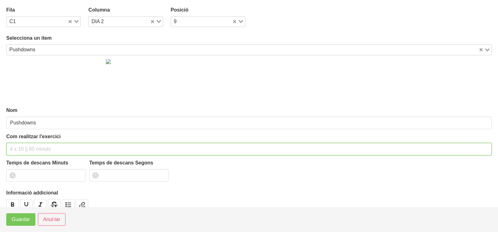
drag, startPoint x: 27, startPoint y: 148, endPoint x: 33, endPoint y: 139, distance: 11.0
click at [30, 144] on input "text" at bounding box center [248, 149] width 485 height 13
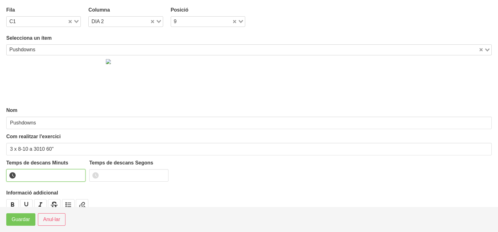
drag, startPoint x: 80, startPoint y: 172, endPoint x: 71, endPoint y: 180, distance: 12.4
click at [77, 176] on input "number" at bounding box center [45, 175] width 79 height 13
drag, startPoint x: 79, startPoint y: 174, endPoint x: 62, endPoint y: 184, distance: 19.4
click at [78, 175] on input "1" at bounding box center [45, 175] width 79 height 13
click at [23, 220] on span "Guardar" at bounding box center [21, 220] width 18 height 8
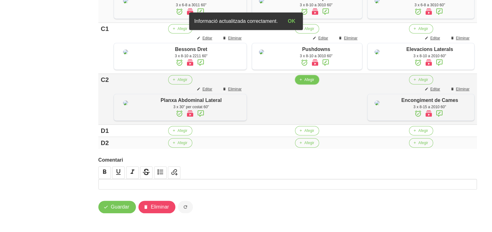
click at [301, 85] on button "Afegir" at bounding box center [307, 79] width 24 height 9
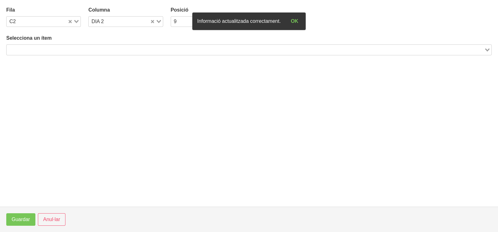
drag, startPoint x: 76, startPoint y: 50, endPoint x: 77, endPoint y: 46, distance: 4.3
click at [75, 50] on input "Search for option" at bounding box center [245, 50] width 476 height 8
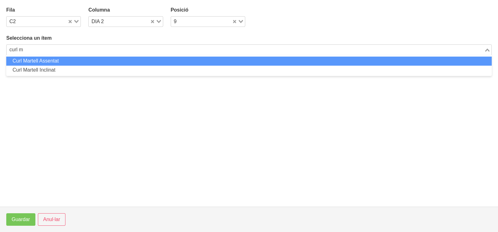
click at [66, 61] on li "Curl Martell Assentat" at bounding box center [248, 61] width 485 height 9
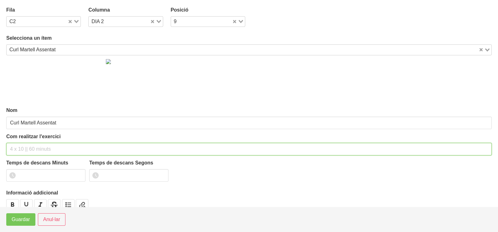
click at [32, 145] on input "text" at bounding box center [248, 149] width 485 height 13
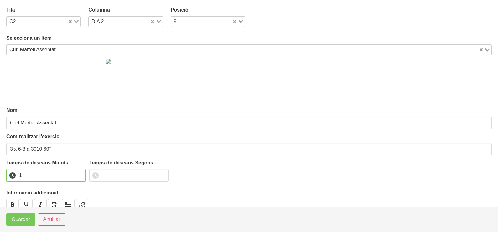
drag, startPoint x: 78, startPoint y: 174, endPoint x: 53, endPoint y: 197, distance: 33.9
click at [76, 175] on input "1" at bounding box center [45, 175] width 79 height 13
click at [25, 223] on span "Guardar" at bounding box center [21, 220] width 18 height 8
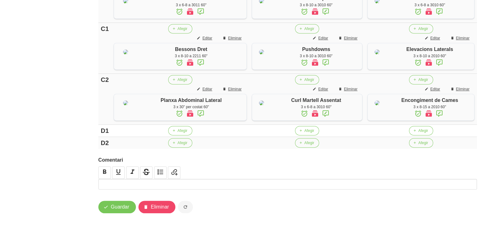
scroll to position [441, 0]
click at [418, 133] on span "Afegir" at bounding box center [423, 131] width 10 height 6
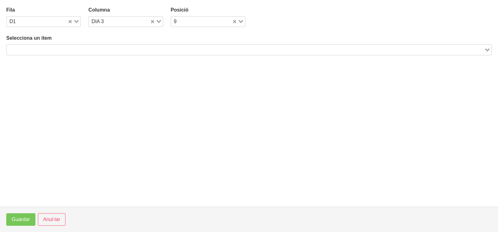
click at [128, 52] on input "Search for option" at bounding box center [245, 50] width 476 height 8
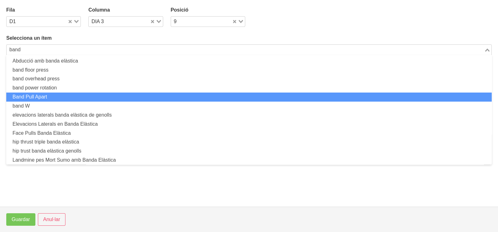
click at [74, 94] on li "Band Pull Apart" at bounding box center [248, 97] width 485 height 9
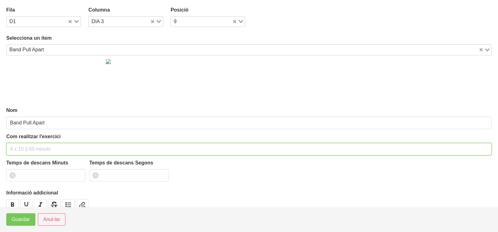
drag, startPoint x: 29, startPoint y: 145, endPoint x: 27, endPoint y: 143, distance: 3.8
click at [27, 143] on input "text" at bounding box center [248, 149] width 485 height 13
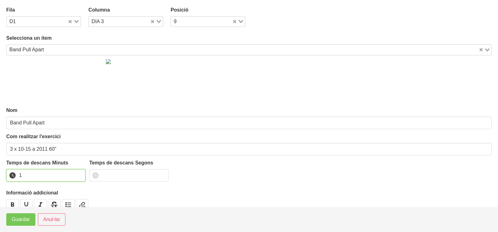
drag, startPoint x: 80, startPoint y: 174, endPoint x: 75, endPoint y: 177, distance: 5.5
click at [77, 176] on input "1" at bounding box center [45, 175] width 79 height 13
click at [22, 220] on span "Guardar" at bounding box center [21, 220] width 18 height 8
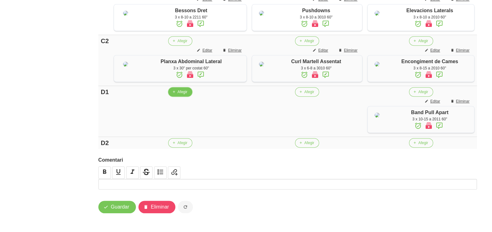
click at [178, 95] on span "Afegir" at bounding box center [183, 92] width 10 height 6
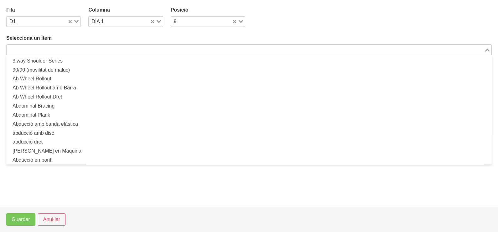
drag, startPoint x: 60, startPoint y: 47, endPoint x: 78, endPoint y: 39, distance: 19.1
click at [61, 47] on input "Search for option" at bounding box center [245, 50] width 476 height 8
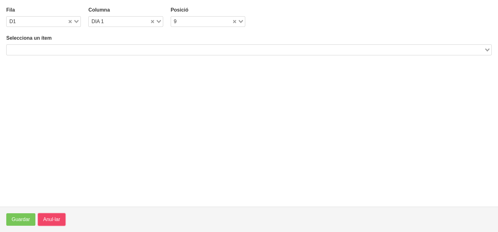
drag, startPoint x: 47, startPoint y: 224, endPoint x: 96, endPoint y: 189, distance: 60.5
click at [47, 224] on button "Anul·lar" at bounding box center [52, 220] width 28 height 13
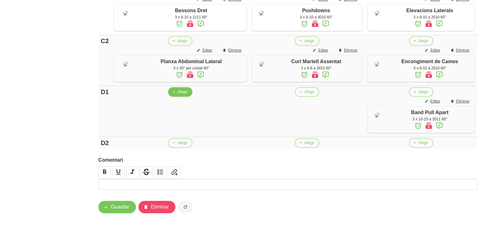
click at [172, 95] on icon "button" at bounding box center [174, 92] width 4 height 6
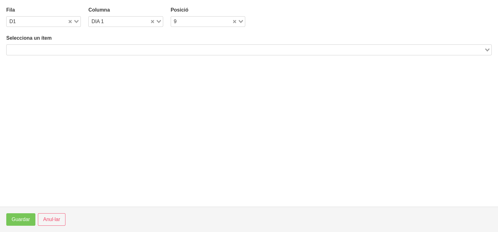
click at [80, 47] on input "Search for option" at bounding box center [245, 50] width 476 height 8
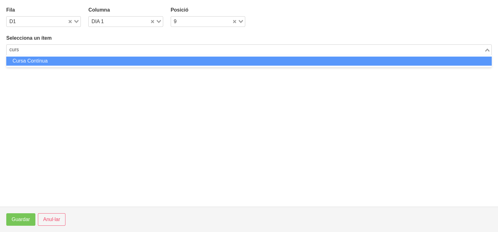
drag, startPoint x: 44, startPoint y: 61, endPoint x: 51, endPoint y: 52, distance: 11.7
click at [44, 61] on li "Cursa Contínua" at bounding box center [248, 61] width 485 height 9
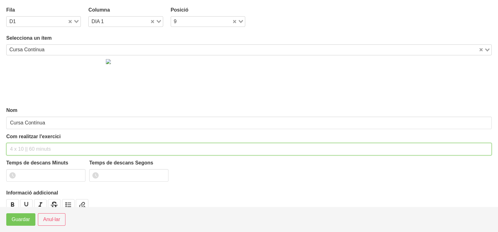
drag, startPoint x: 31, startPoint y: 149, endPoint x: 52, endPoint y: 102, distance: 51.6
click at [33, 145] on input "text" at bounding box center [248, 149] width 485 height 13
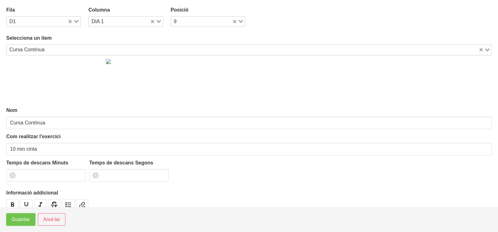
click at [23, 220] on span "Guardar" at bounding box center [21, 220] width 18 height 8
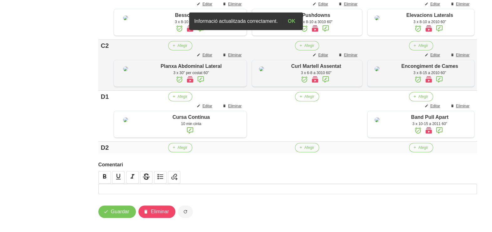
scroll to position [402, 0]
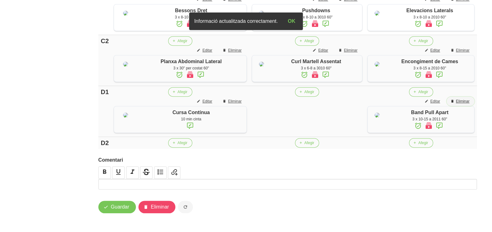
drag, startPoint x: 459, startPoint y: 177, endPoint x: 452, endPoint y: 176, distance: 6.6
click at [458, 104] on span "Eliminar" at bounding box center [462, 102] width 13 height 6
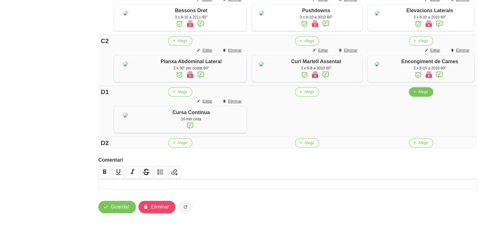
click at [421, 95] on span "Afegir" at bounding box center [423, 92] width 10 height 6
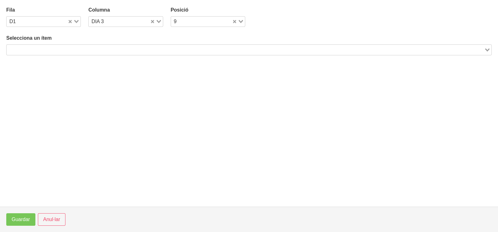
click at [86, 49] on input "Search for option" at bounding box center [245, 50] width 476 height 8
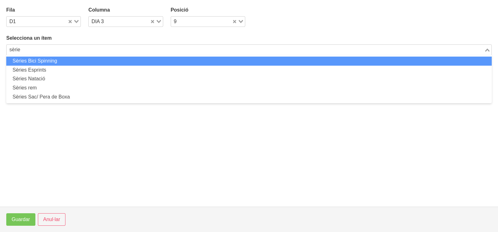
click at [49, 61] on li "Sèries Bici Spinning" at bounding box center [248, 61] width 485 height 9
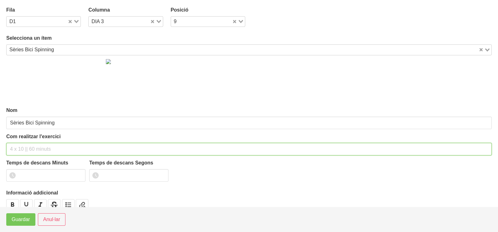
click at [30, 140] on div "Com realitzar l'exercici" at bounding box center [248, 144] width 485 height 23
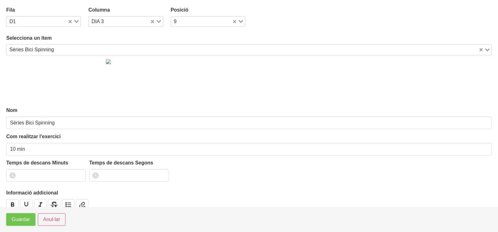
click at [18, 219] on span "Guardar" at bounding box center [21, 220] width 18 height 8
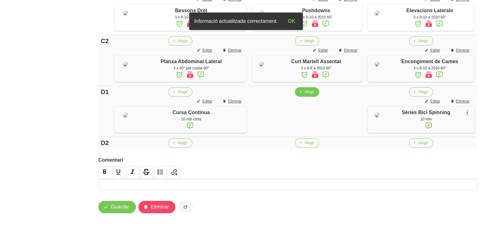
click at [304, 95] on span "Afegir" at bounding box center [309, 92] width 10 height 6
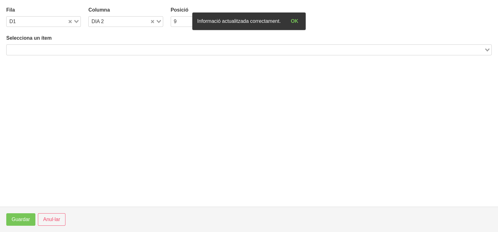
click at [77, 47] on div "Loading..." at bounding box center [248, 49] width 485 height 11
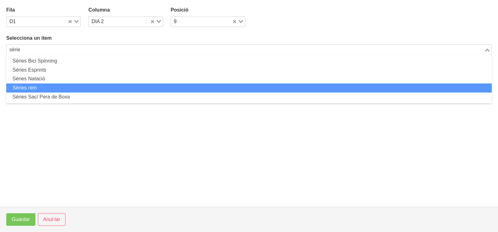
click at [50, 89] on li "Sèries rem" at bounding box center [248, 88] width 485 height 9
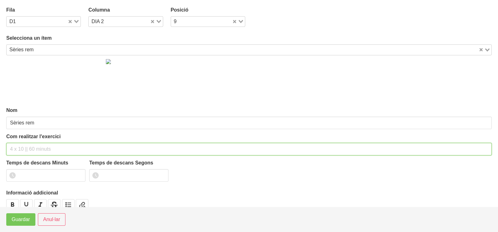
drag, startPoint x: 36, startPoint y: 150, endPoint x: 44, endPoint y: 110, distance: 40.7
click at [39, 143] on input "text" at bounding box center [248, 149] width 485 height 13
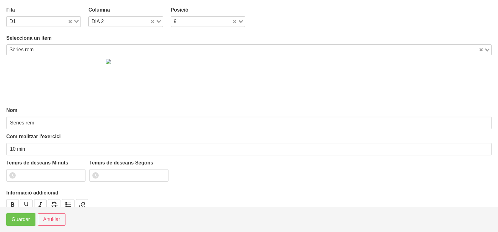
click at [21, 220] on span "Guardar" at bounding box center [21, 220] width 18 height 8
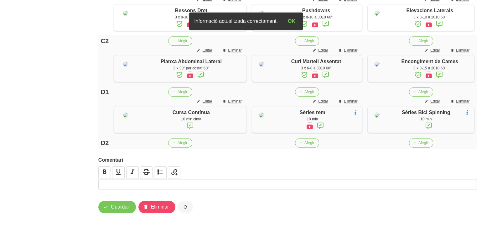
scroll to position [501, 0]
click at [113, 180] on div at bounding box center [287, 184] width 379 height 11
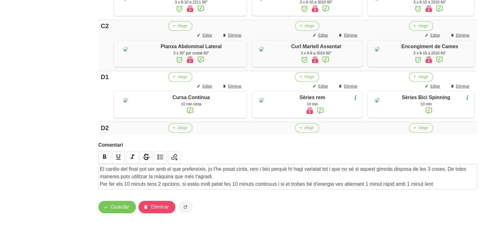
scroll to position [515, 0]
drag, startPoint x: 117, startPoint y: 207, endPoint x: 114, endPoint y: 210, distance: 4.0
click at [114, 210] on span "Guardar" at bounding box center [120, 208] width 18 height 8
click at [116, 211] on span "Guardar" at bounding box center [120, 208] width 18 height 8
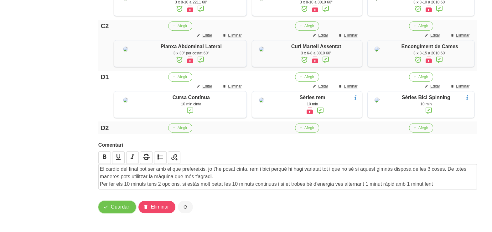
click at [111, 210] on span "Guardar" at bounding box center [120, 208] width 18 height 8
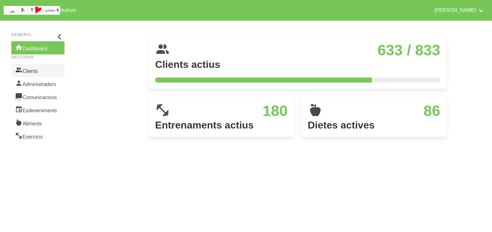
click at [40, 69] on link "Clients" at bounding box center [37, 70] width 53 height 13
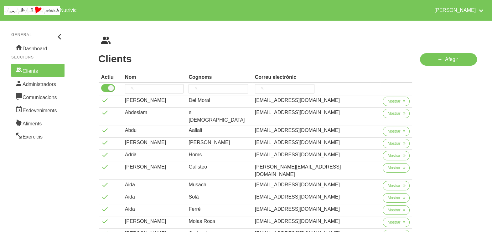
click at [176, 61] on h1 "Clients" at bounding box center [255, 58] width 314 height 11
click at [151, 88] on input "search" at bounding box center [154, 88] width 59 height 9
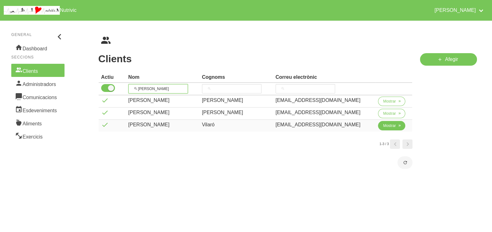
type input "[PERSON_NAME]"
click at [384, 123] on span "Mostrar" at bounding box center [389, 126] width 13 height 6
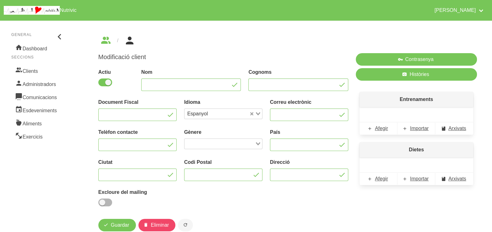
type input "[PERSON_NAME]"
type input "Vilaró"
type input "[EMAIL_ADDRESS][DOMAIN_NAME]"
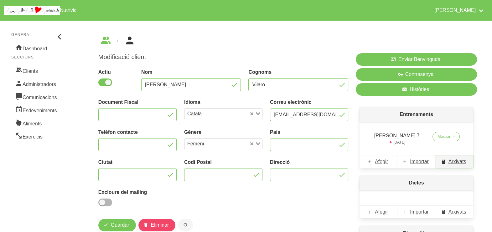
click at [453, 161] on span "Arxivats" at bounding box center [458, 162] width 18 height 8
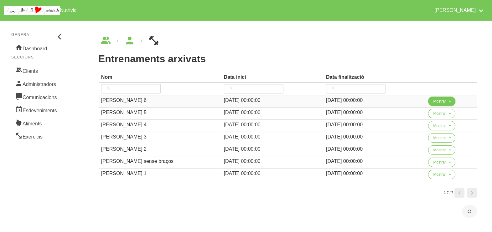
click at [429, 101] on button "Mostrar" at bounding box center [441, 101] width 27 height 9
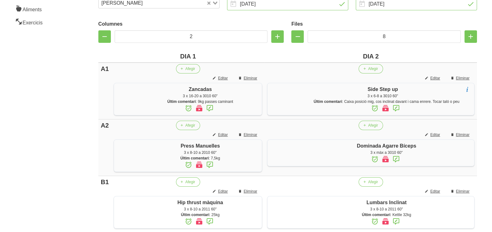
scroll to position [117, 0]
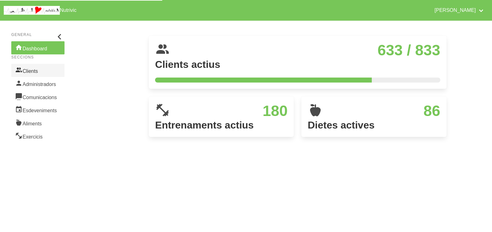
click at [39, 72] on link "Clients" at bounding box center [37, 70] width 53 height 13
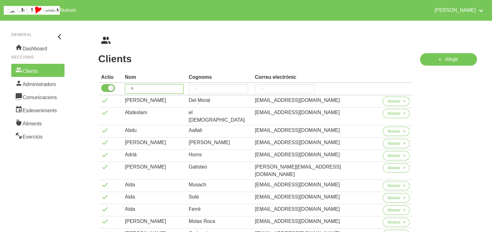
drag, startPoint x: 150, startPoint y: 86, endPoint x: 162, endPoint y: 71, distance: 19.4
click at [151, 85] on input "search" at bounding box center [154, 88] width 59 height 9
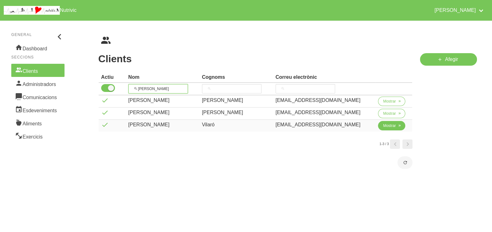
type input "[PERSON_NAME]"
click at [383, 126] on span "Mostrar" at bounding box center [389, 126] width 13 height 6
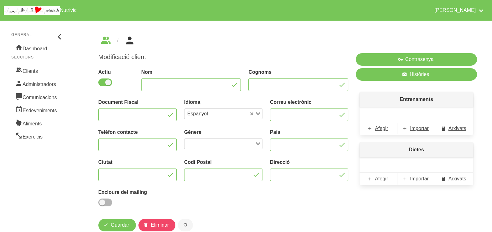
type input "[PERSON_NAME]"
type input "Vilaró"
type input "[EMAIL_ADDRESS][DOMAIN_NAME]"
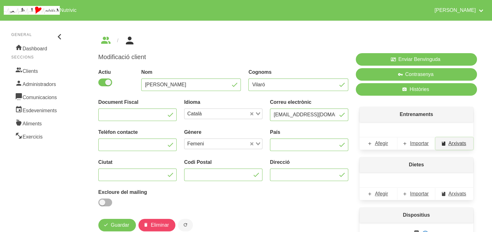
click at [459, 146] on span "Arxivats" at bounding box center [458, 144] width 18 height 8
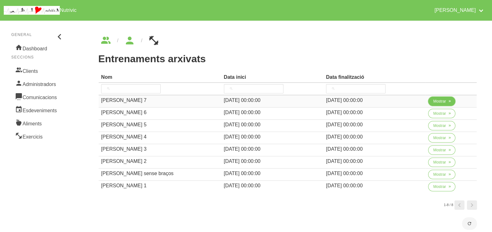
click at [441, 104] on button "Mostrar" at bounding box center [441, 101] width 27 height 9
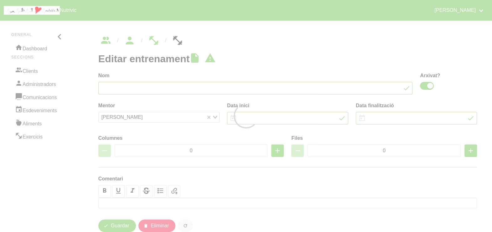
type input "[PERSON_NAME] 7"
checkbox input "true"
type input "[DATE]"
type input "12/10/2025"
type input "2"
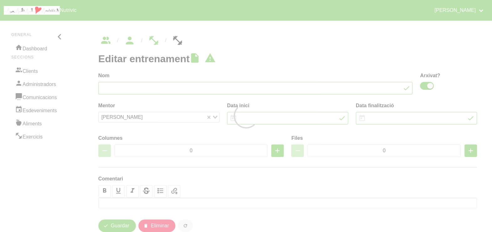
type input "8"
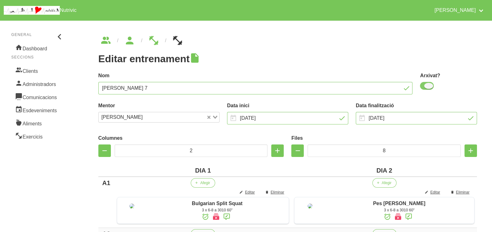
click at [428, 85] on span at bounding box center [427, 86] width 14 height 8
click at [424, 85] on input "checkbox" at bounding box center [422, 86] width 4 height 4
checkbox input "false"
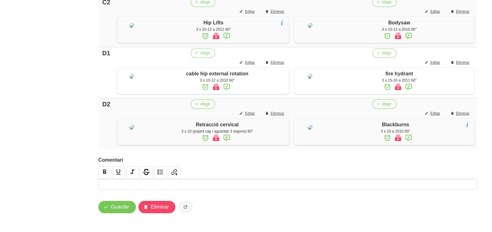
scroll to position [545, 0]
click at [118, 211] on span "Guardar" at bounding box center [120, 208] width 18 height 8
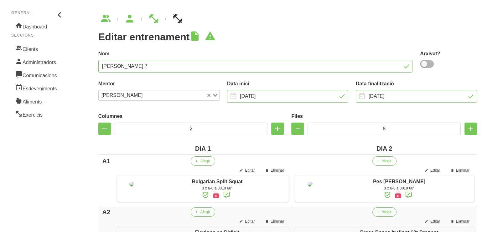
scroll to position [0, 0]
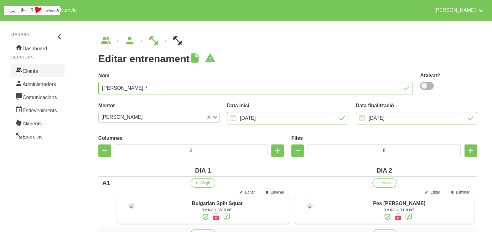
click at [41, 71] on link "Clients" at bounding box center [37, 70] width 53 height 13
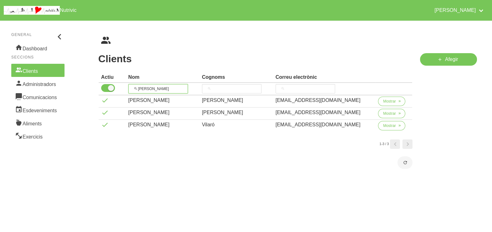
drag, startPoint x: 114, startPoint y: 84, endPoint x: 140, endPoint y: 76, distance: 27.0
click at [114, 83] on tr "[PERSON_NAME]" at bounding box center [256, 89] width 314 height 13
